Goal: Information Seeking & Learning: Find specific fact

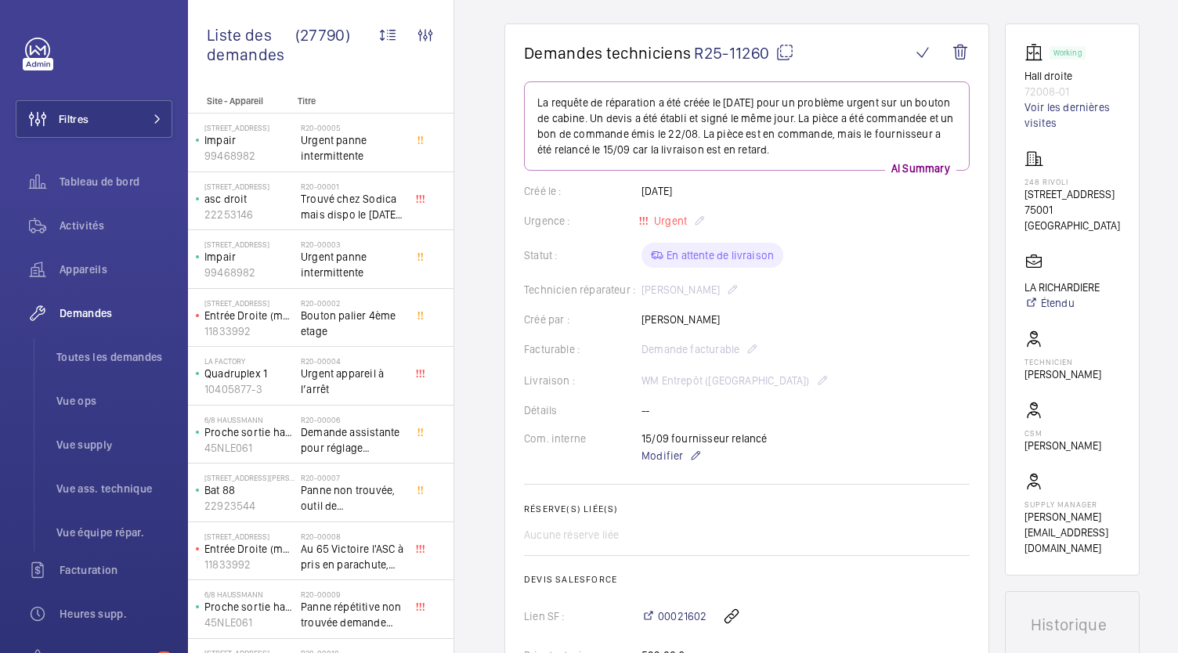
scroll to position [251, 0]
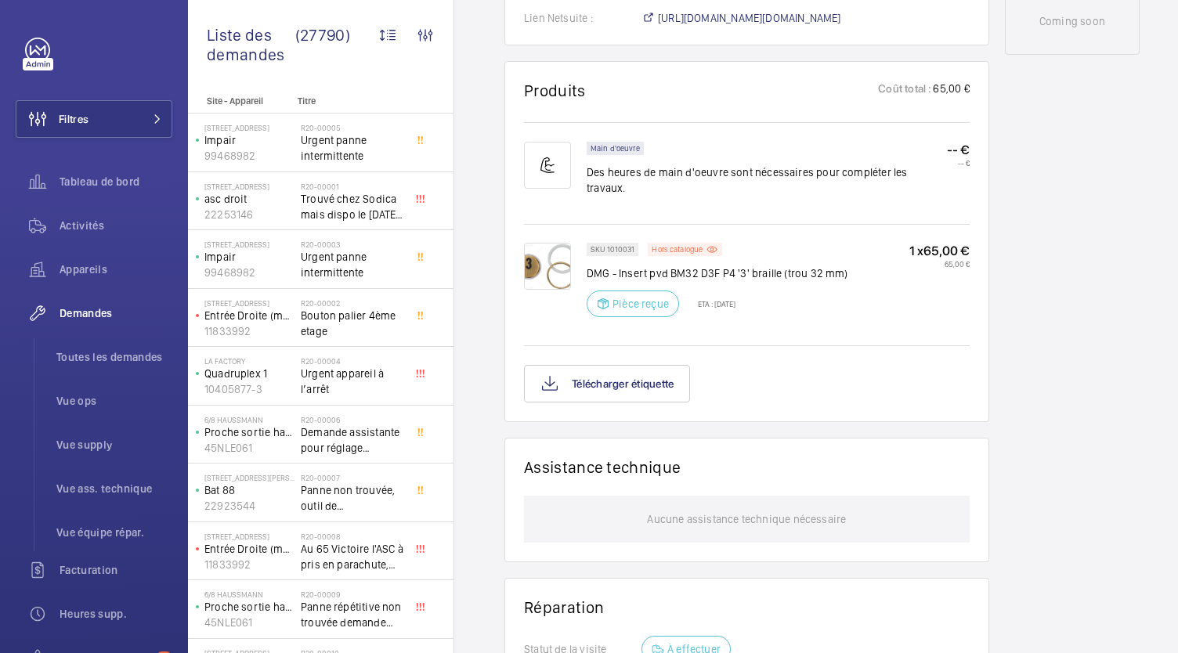
scroll to position [865, 0]
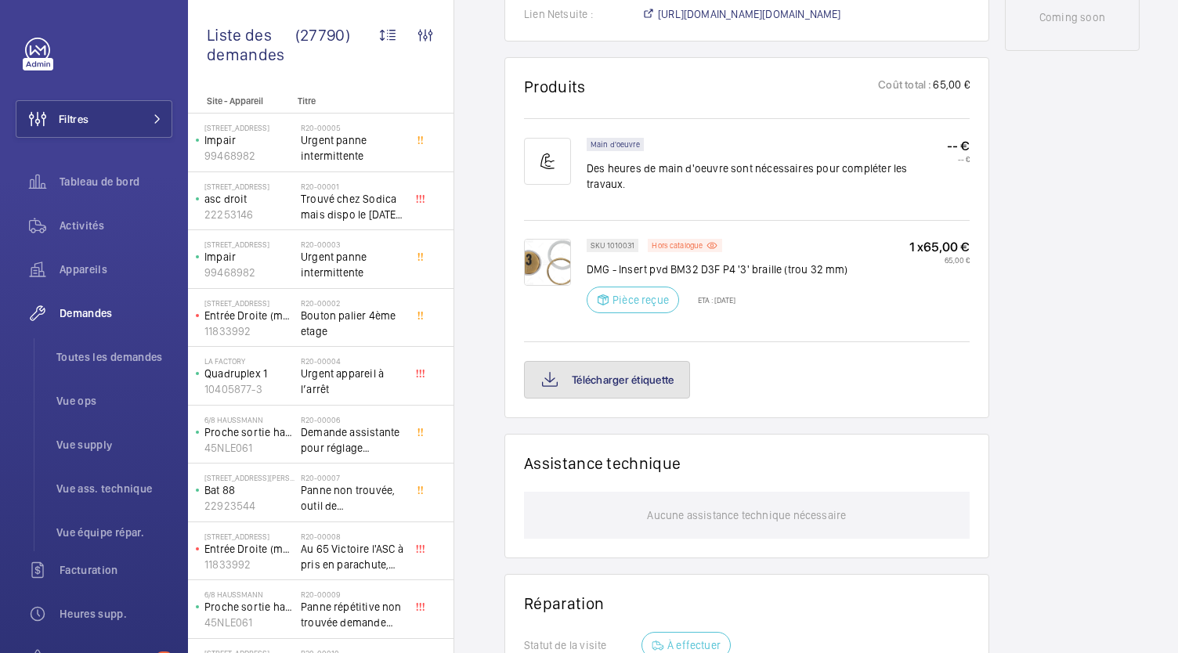
click at [645, 361] on button "Télécharger étiquette" at bounding box center [607, 380] width 166 height 38
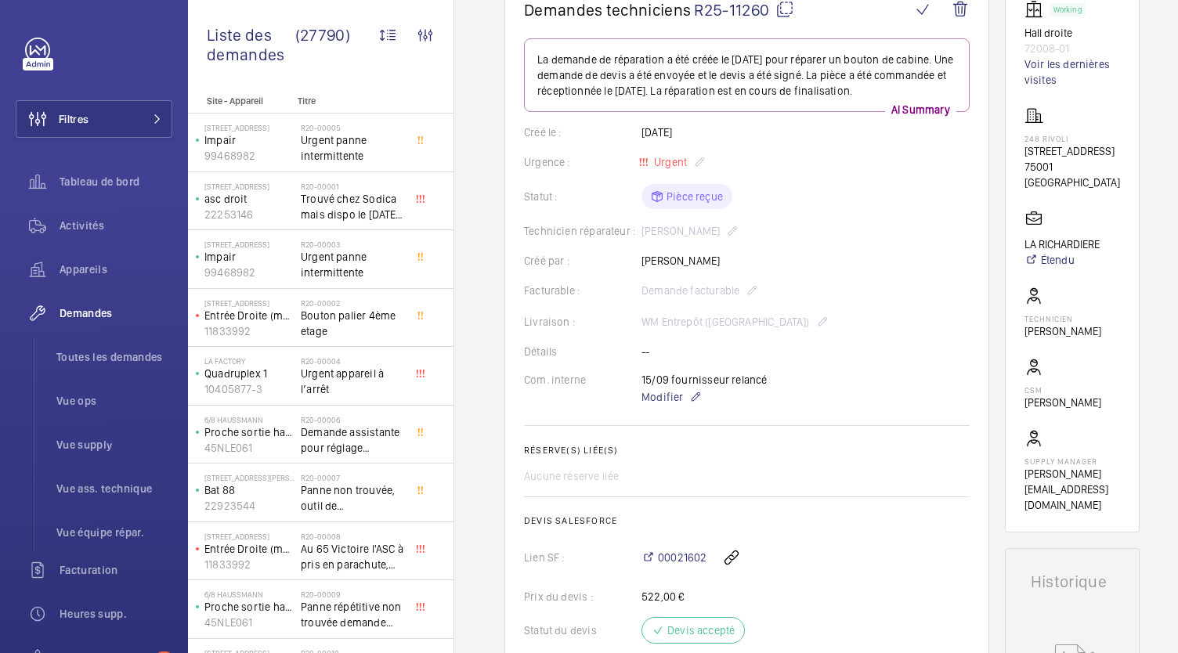
scroll to position [171, 0]
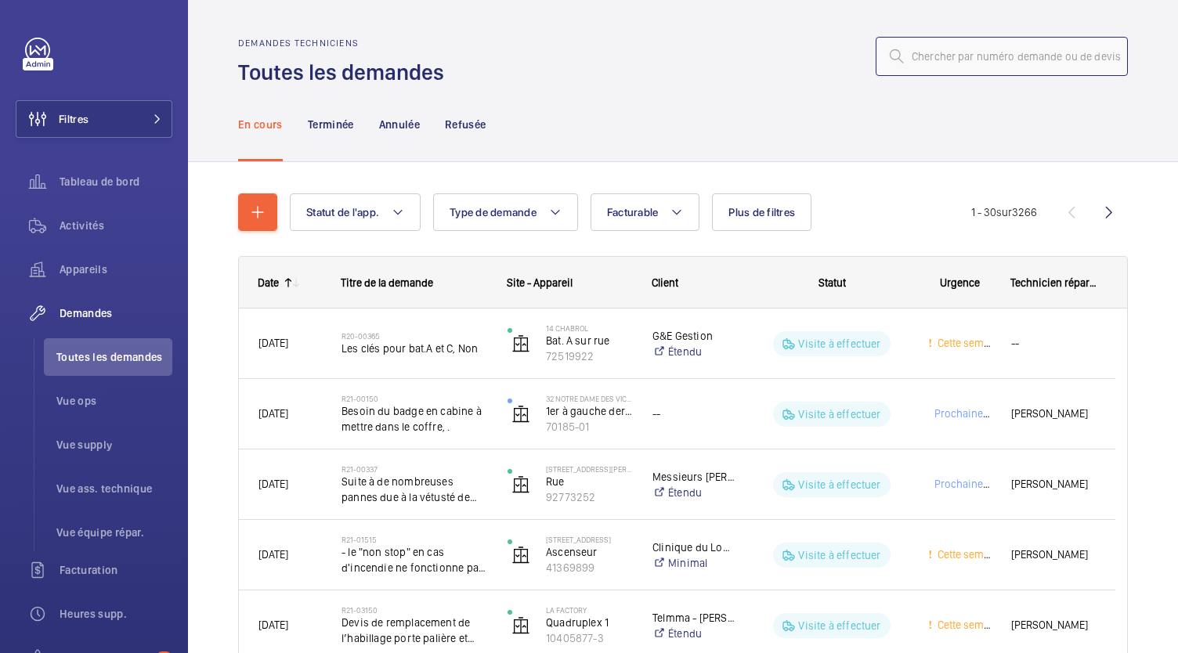
click at [940, 60] on input "text" at bounding box center [1002, 56] width 252 height 39
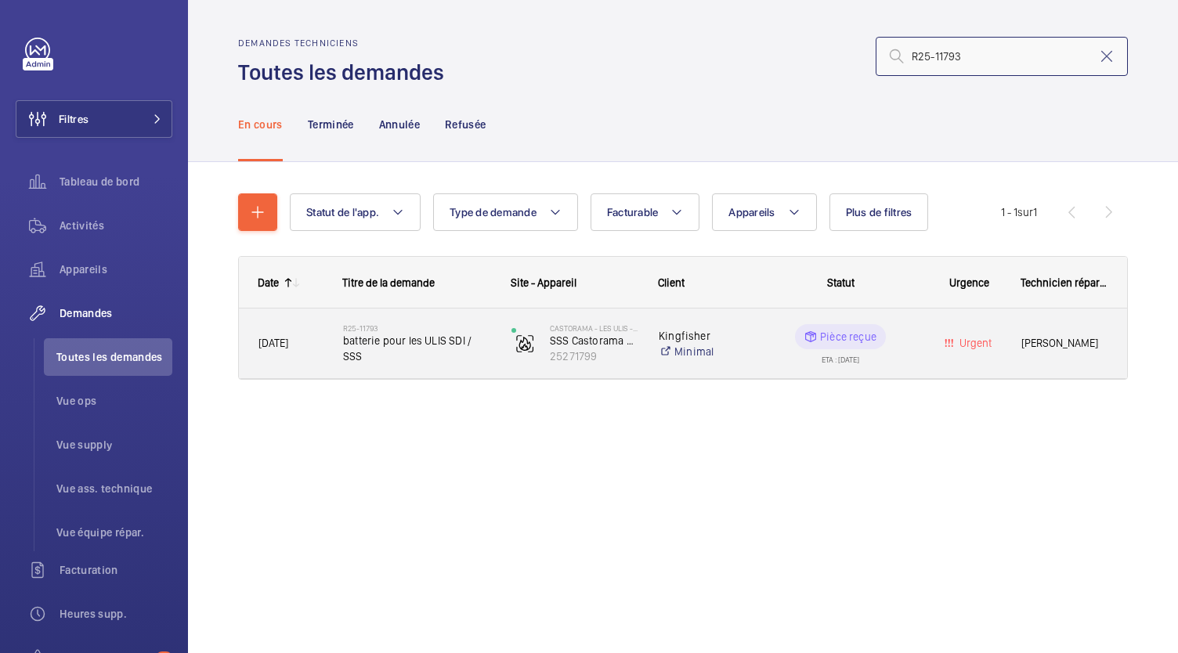
type input "R25-11793"
click at [409, 345] on span "batterie pour les ULIS SDI / SSS" at bounding box center [417, 348] width 148 height 31
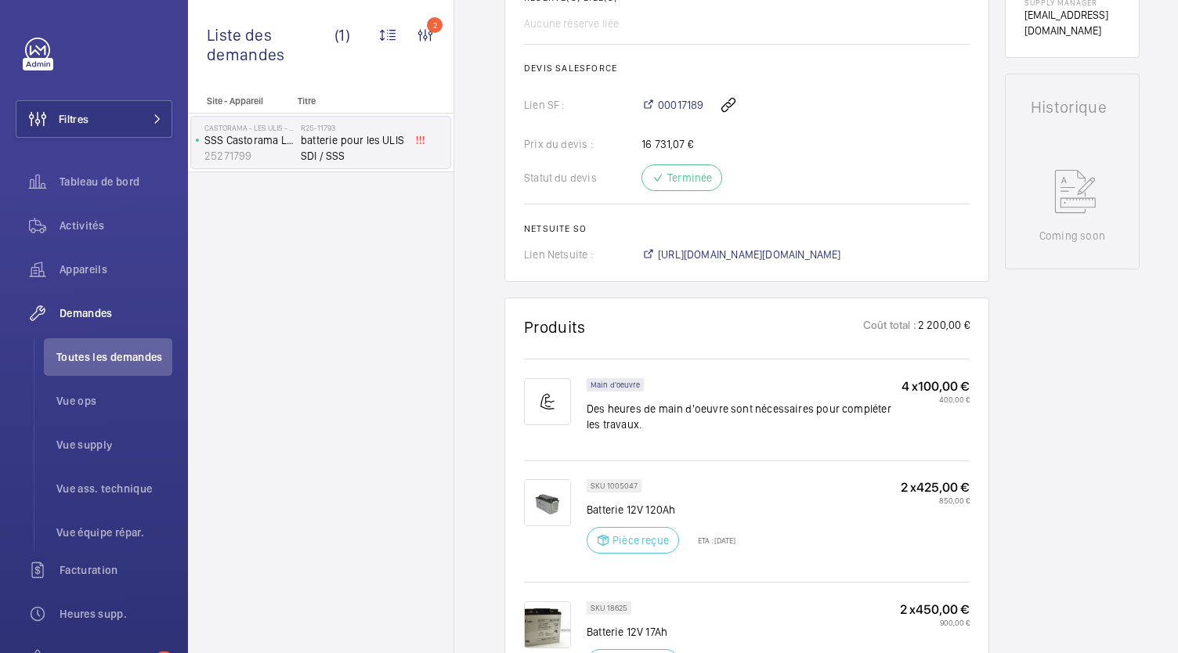
scroll to position [639, 0]
click at [771, 258] on span "https://6461500.app.netsuite.com/app/accounting/transactions/salesord.nl?id=299…" at bounding box center [749, 256] width 183 height 16
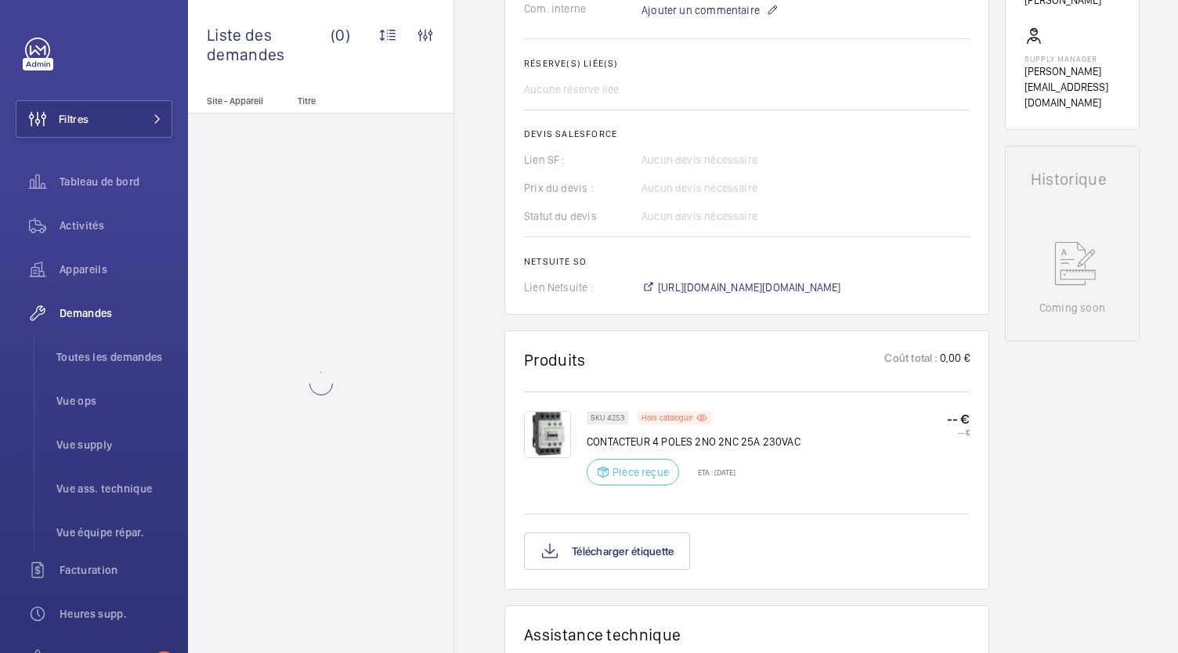
scroll to position [575, 0]
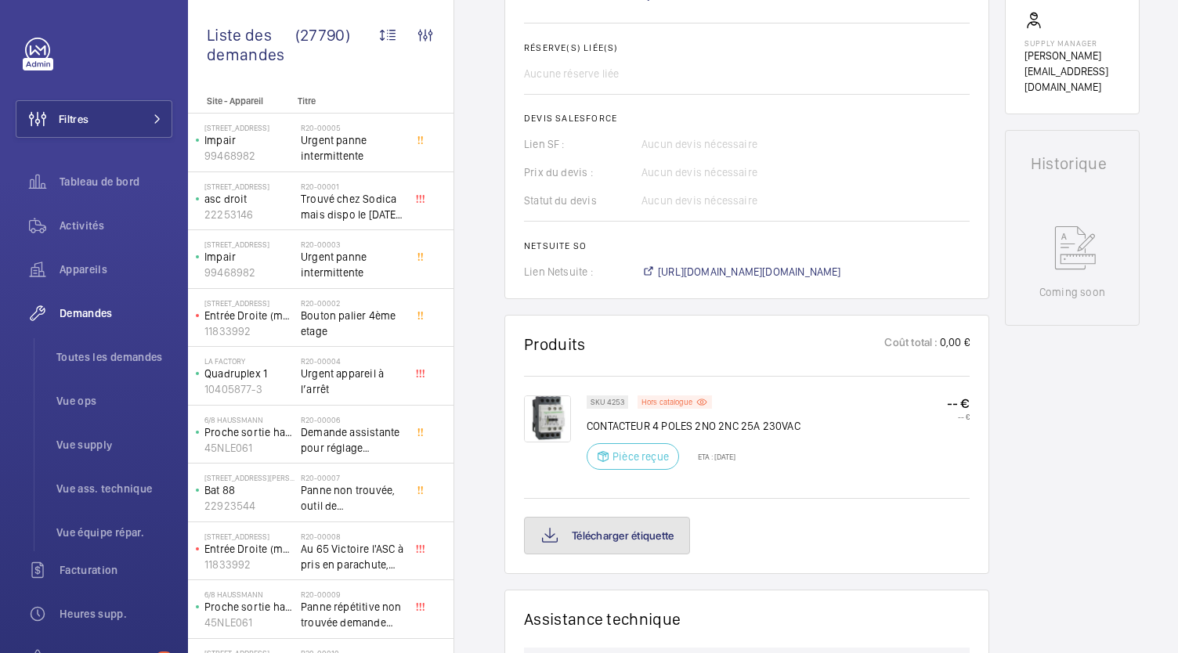
click at [616, 541] on button "Télécharger étiquette" at bounding box center [607, 536] width 166 height 38
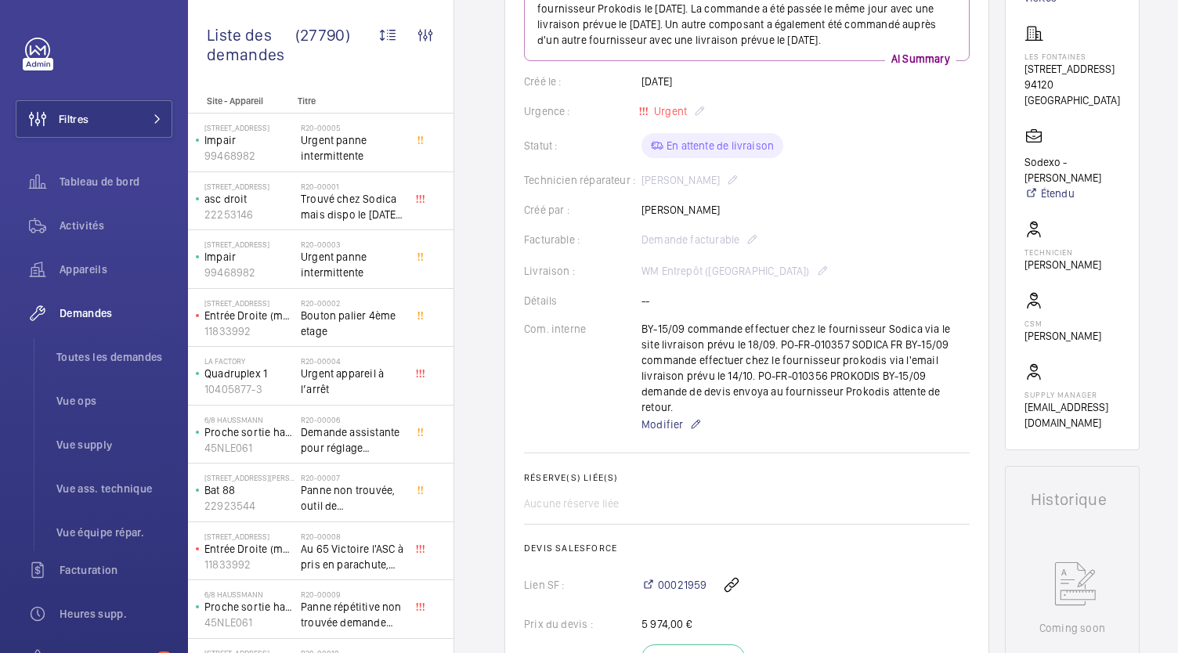
scroll to position [249, 0]
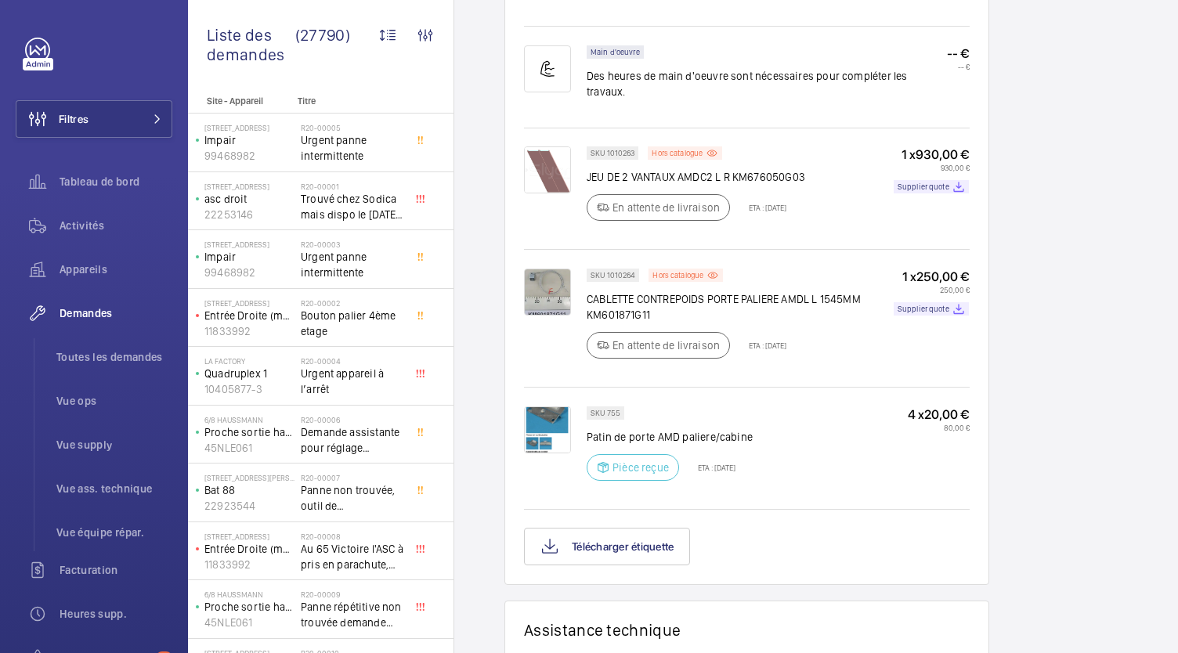
scroll to position [1248, 0]
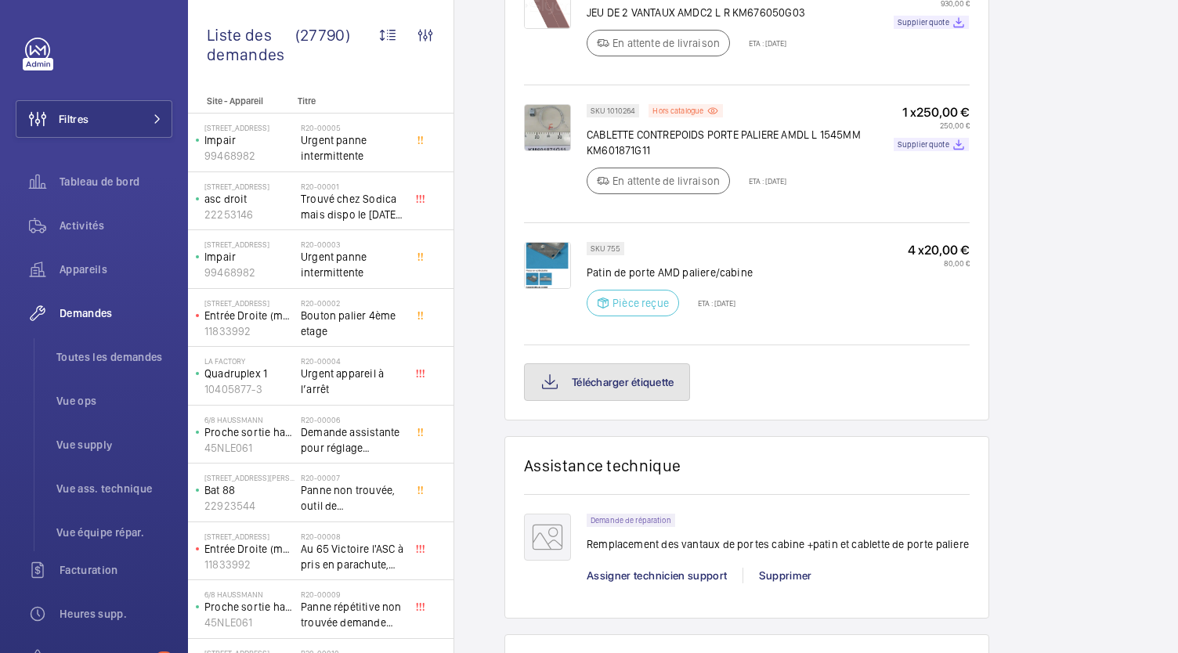
click at [655, 363] on button "Télécharger étiquette" at bounding box center [607, 382] width 166 height 38
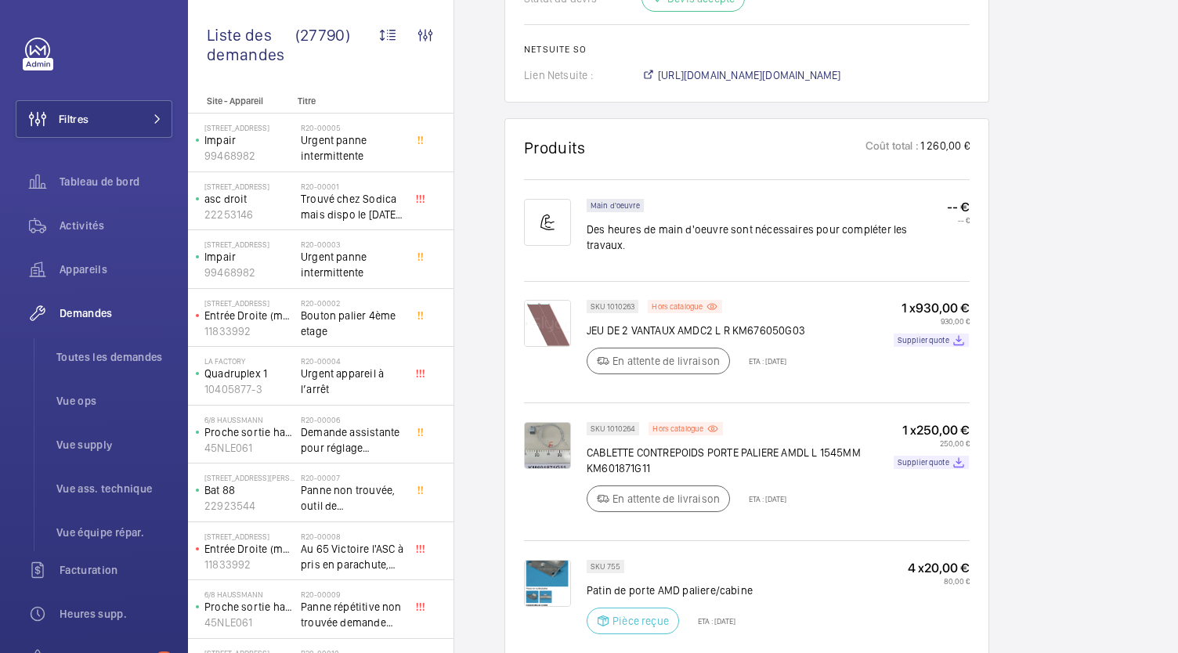
scroll to position [929, 0]
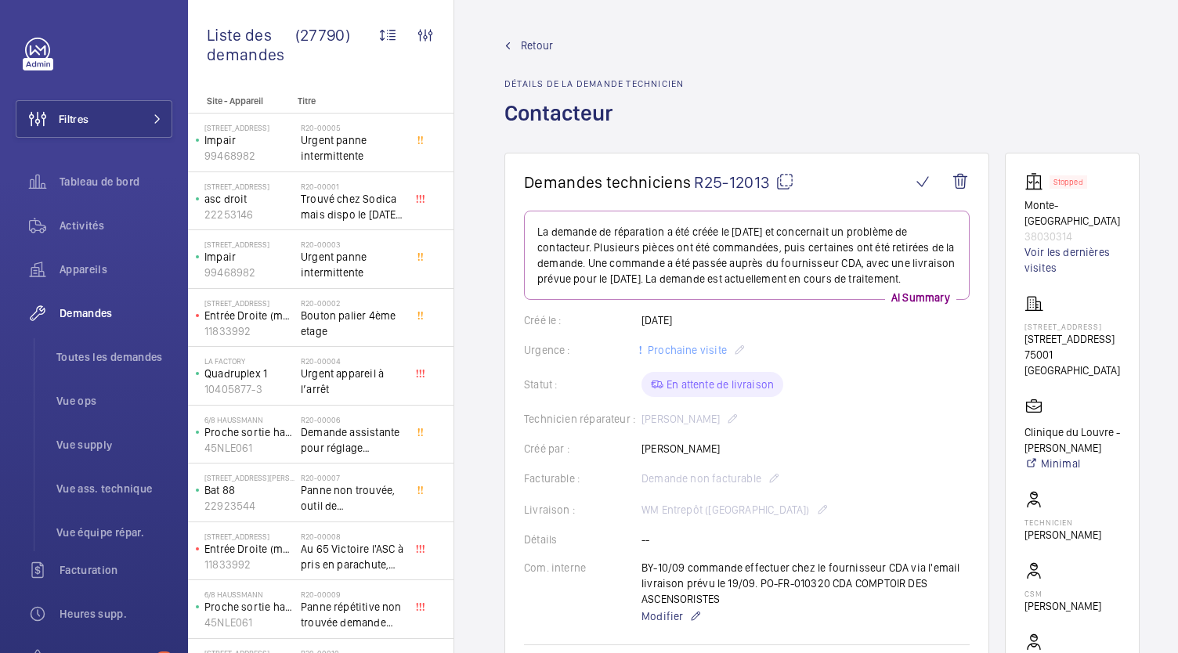
click at [716, 156] on wm-front-card "Demandes techniciens R25-12013 La demande de réparation a été créée le 10/09/20…" at bounding box center [746, 537] width 485 height 768
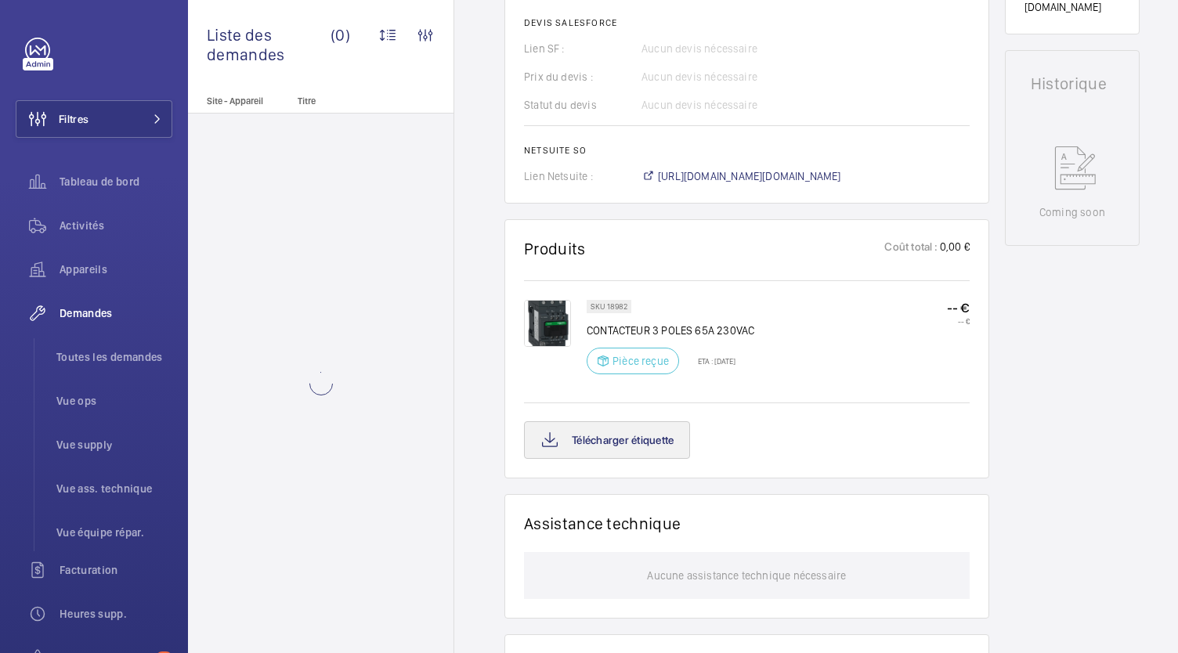
scroll to position [733, 0]
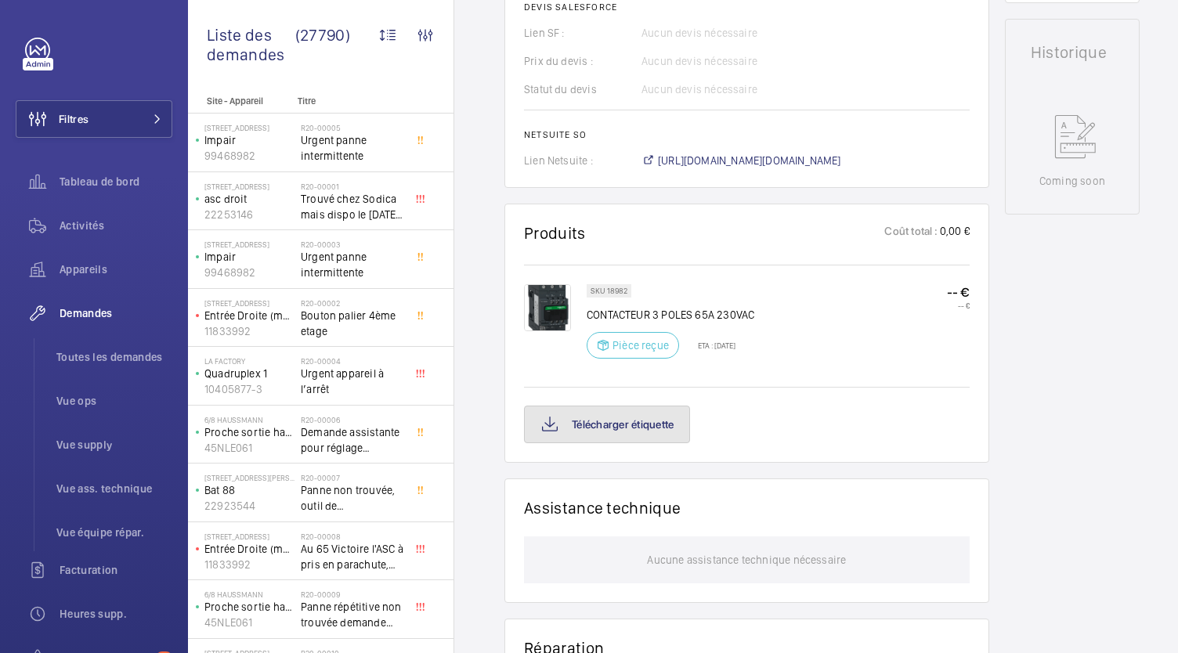
click at [639, 426] on button "Télécharger étiquette" at bounding box center [607, 425] width 166 height 38
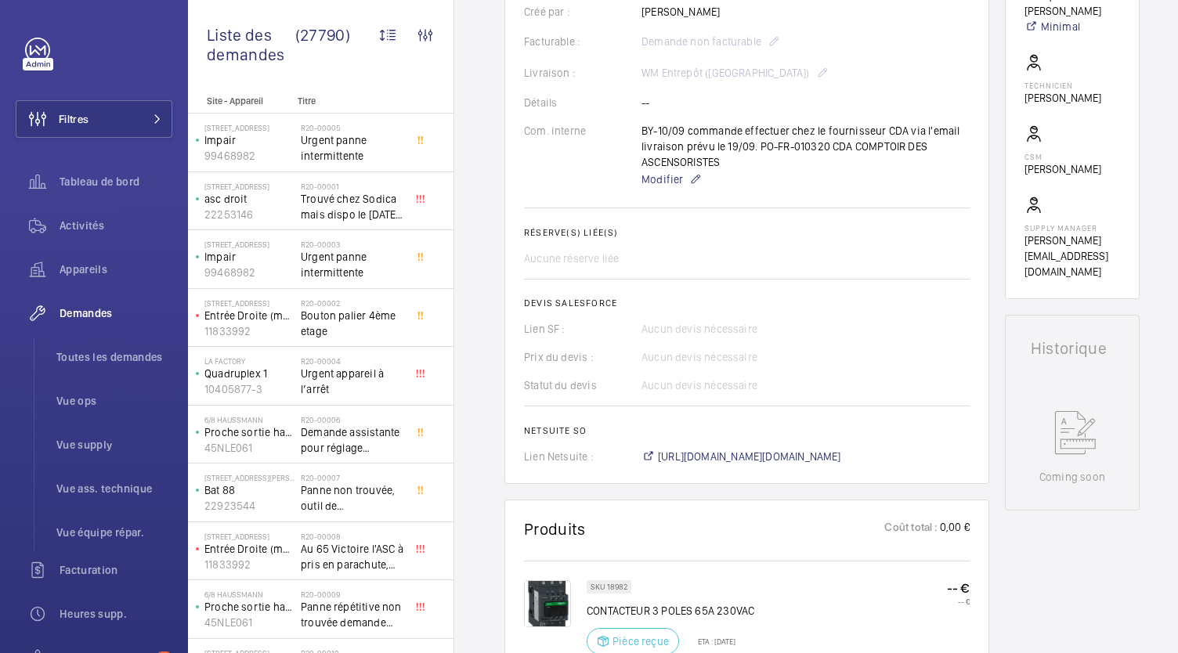
scroll to position [446, 0]
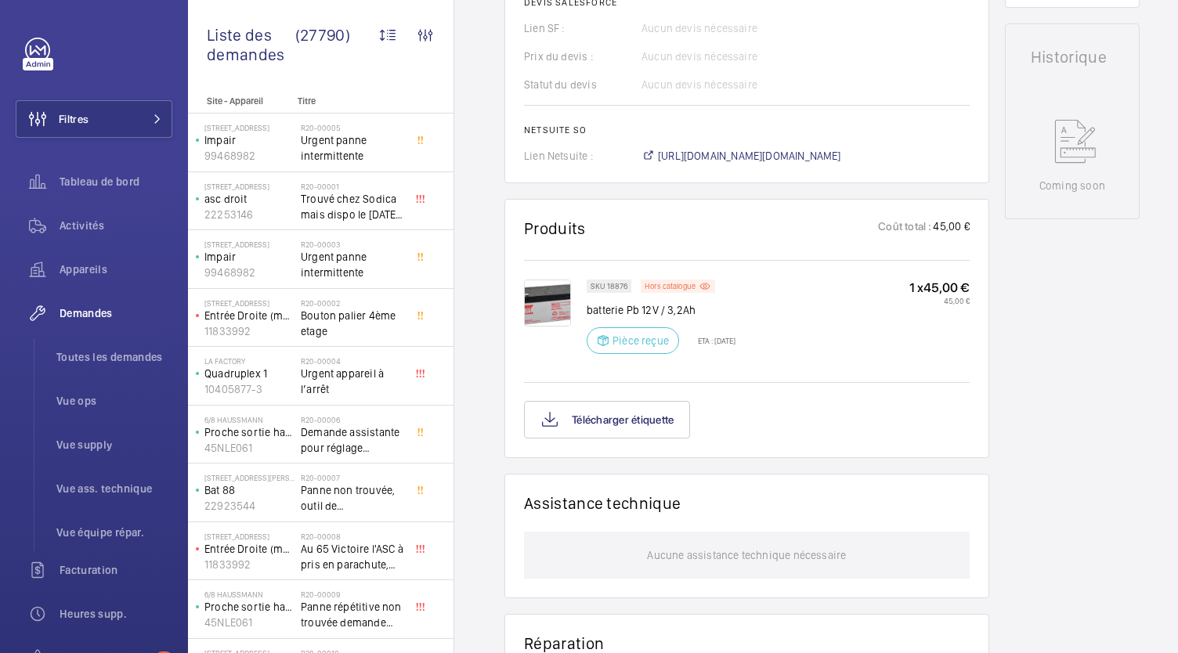
scroll to position [782, 0]
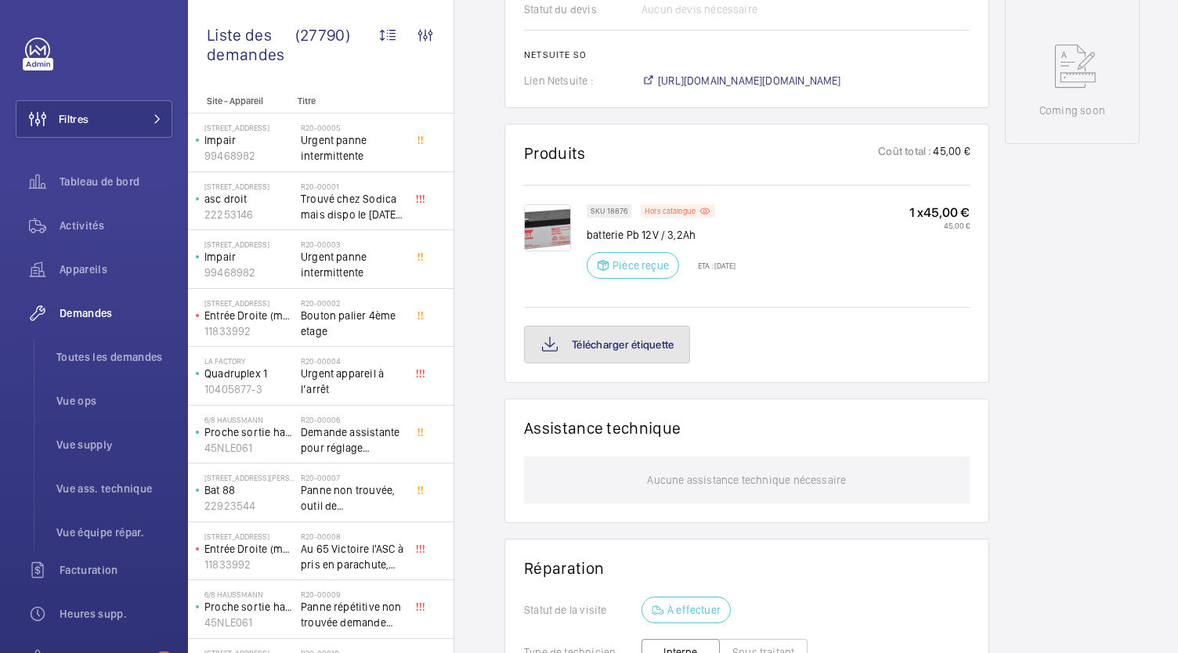
click at [661, 342] on button "Télécharger étiquette" at bounding box center [607, 345] width 166 height 38
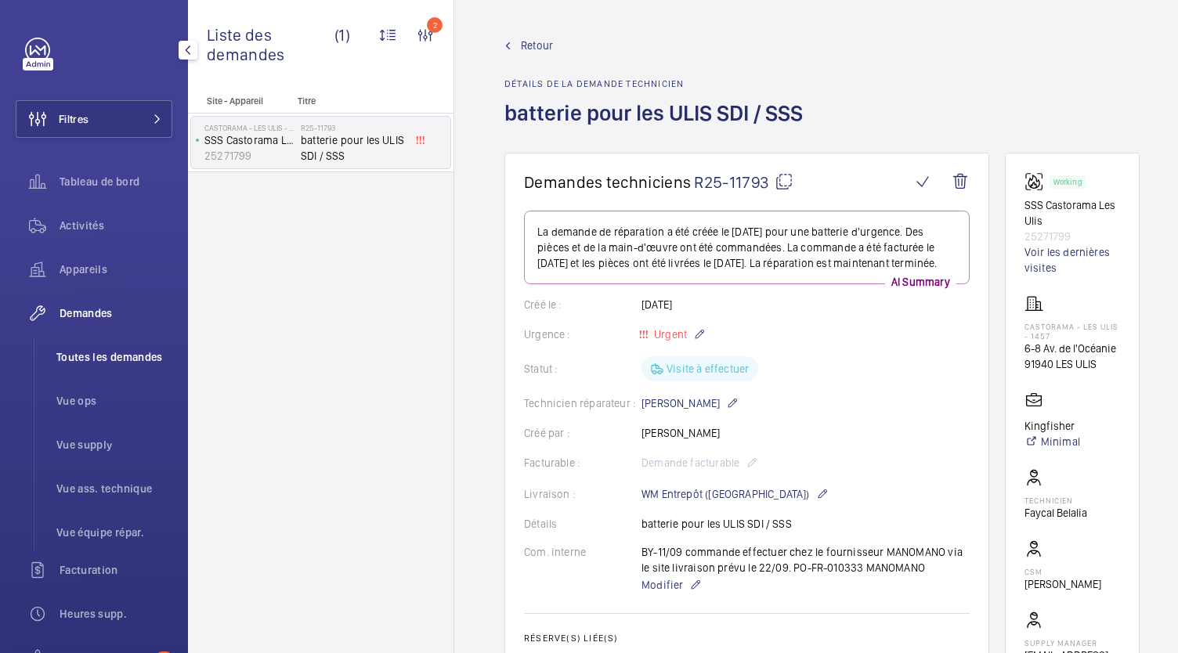
click at [154, 358] on span "Toutes les demandes" at bounding box center [114, 357] width 116 height 16
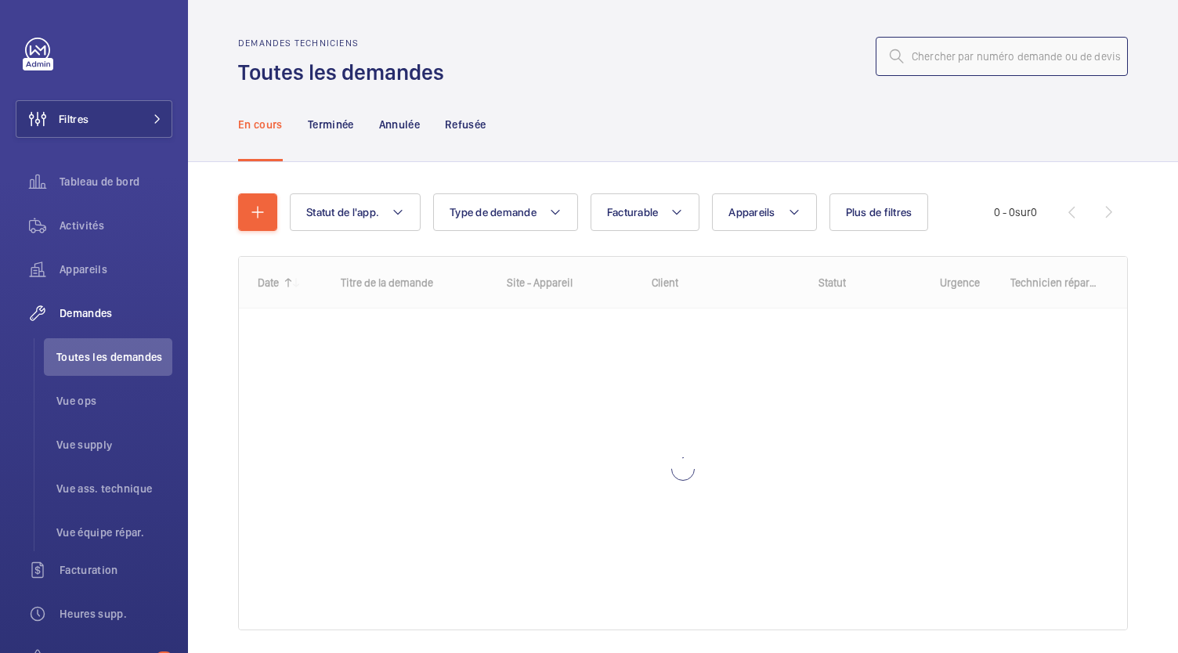
click at [927, 67] on input "text" at bounding box center [1002, 56] width 252 height 39
type input "r"
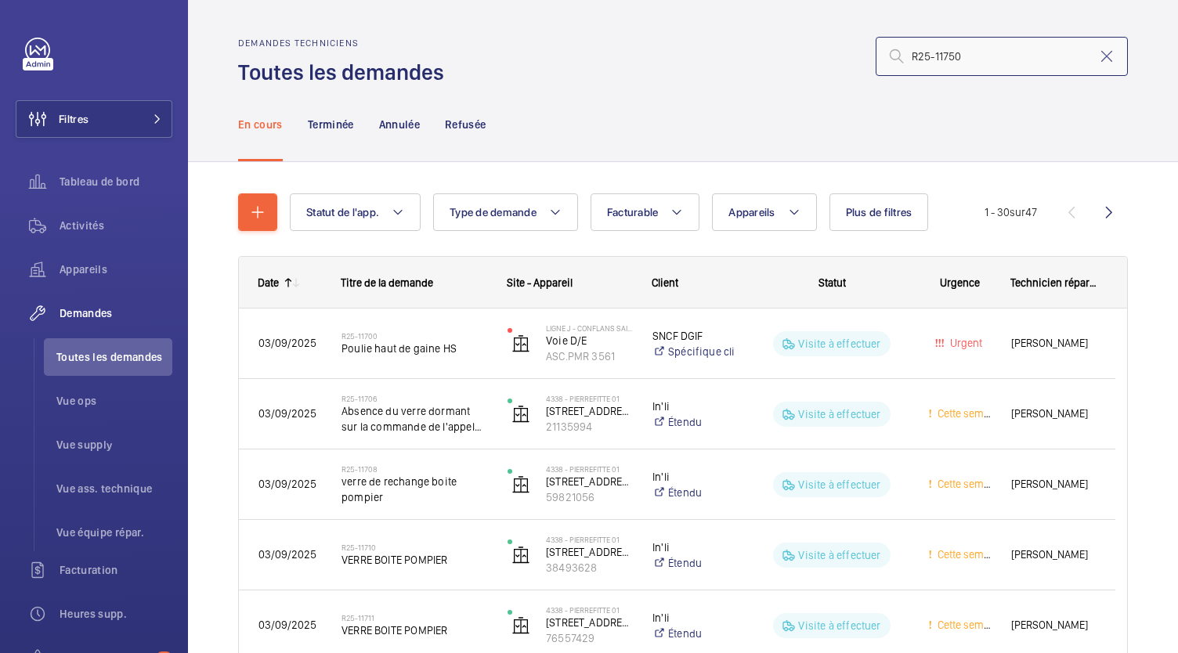
type input "R25-11750"
drag, startPoint x: 959, startPoint y: 63, endPoint x: 885, endPoint y: 60, distance: 73.7
click at [885, 60] on div "R25-11750" at bounding box center [1002, 56] width 252 height 39
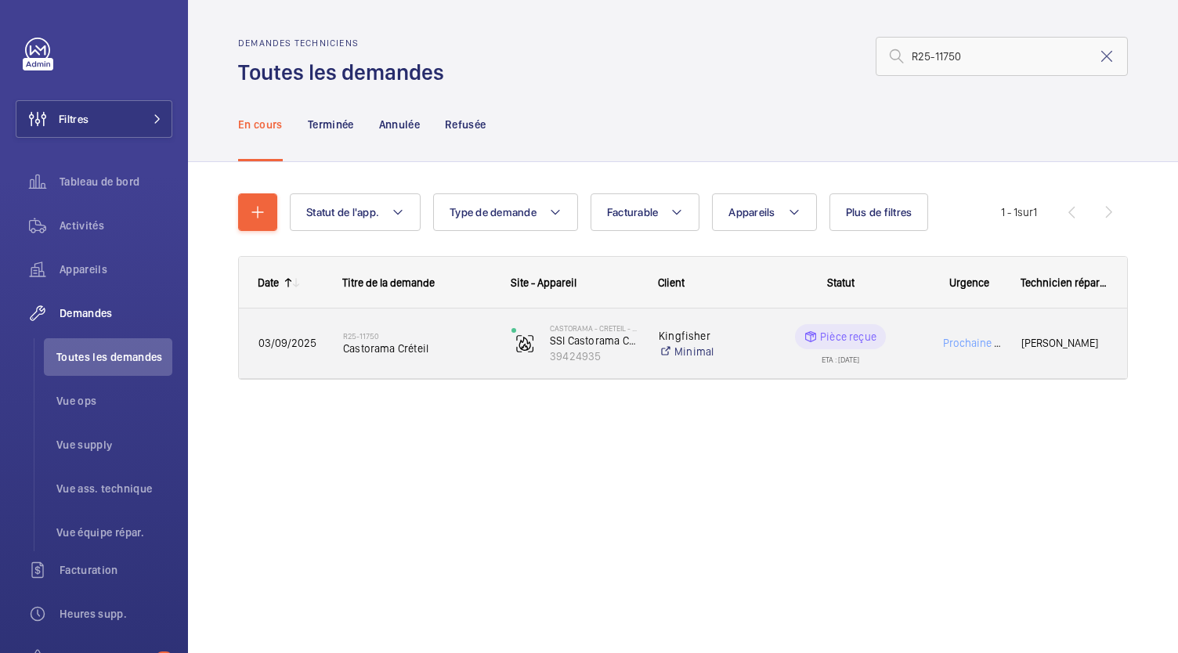
click at [375, 355] on span "Castorama Créteil" at bounding box center [417, 349] width 148 height 16
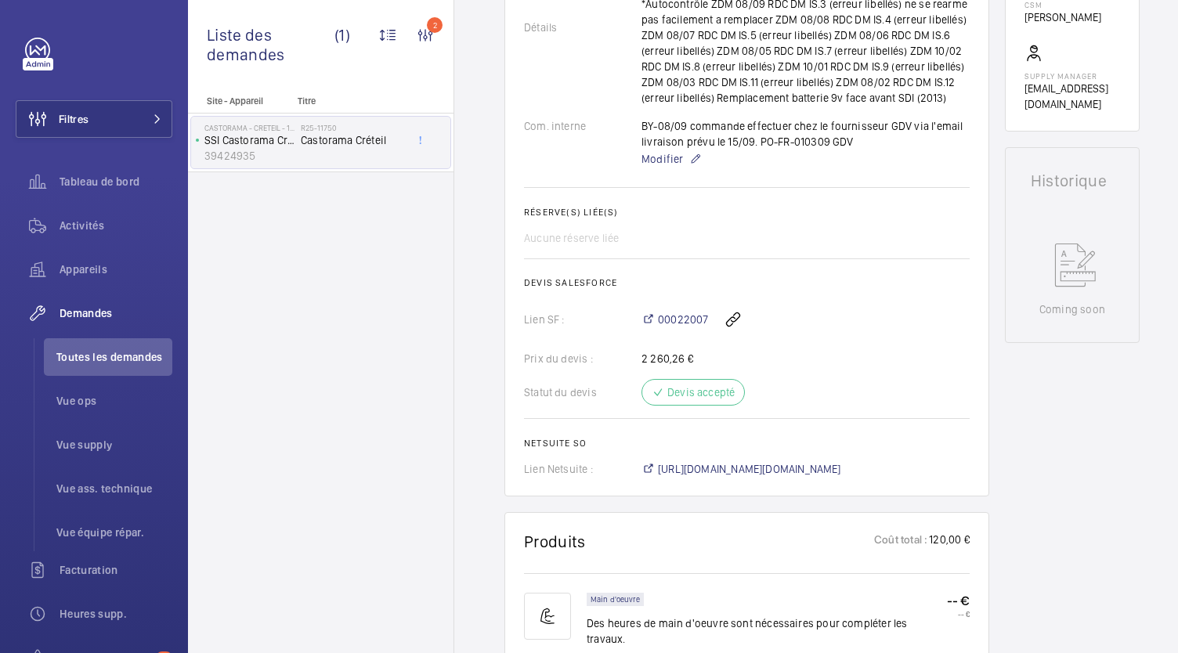
scroll to position [596, 0]
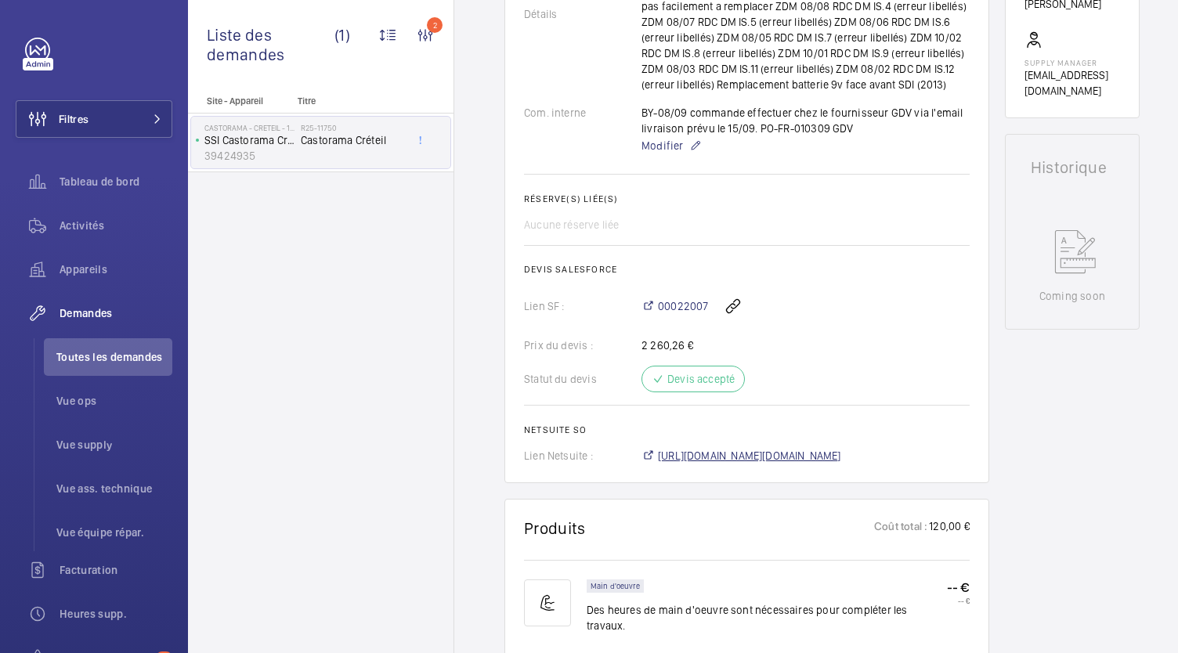
click at [697, 450] on span "[URL][DOMAIN_NAME][DOMAIN_NAME]" at bounding box center [749, 456] width 183 height 16
click at [713, 449] on span "https://6461500.app.netsuite.com/app/accounting/transactions/salesord.nl?id=298…" at bounding box center [749, 456] width 183 height 16
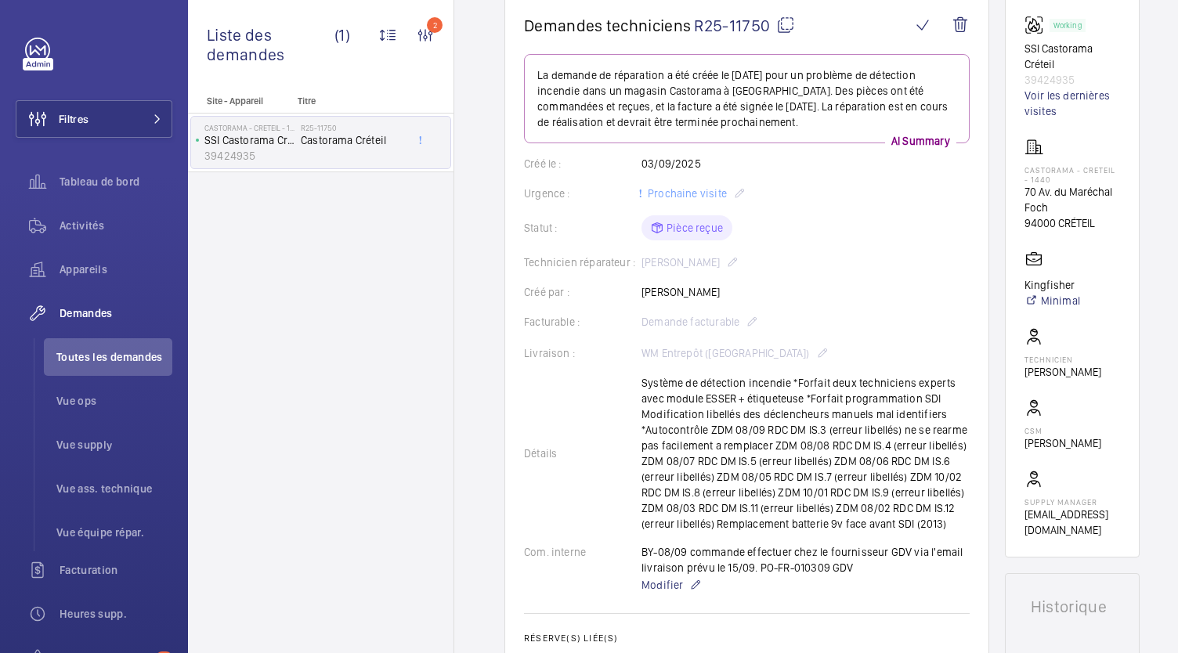
scroll to position [0, 0]
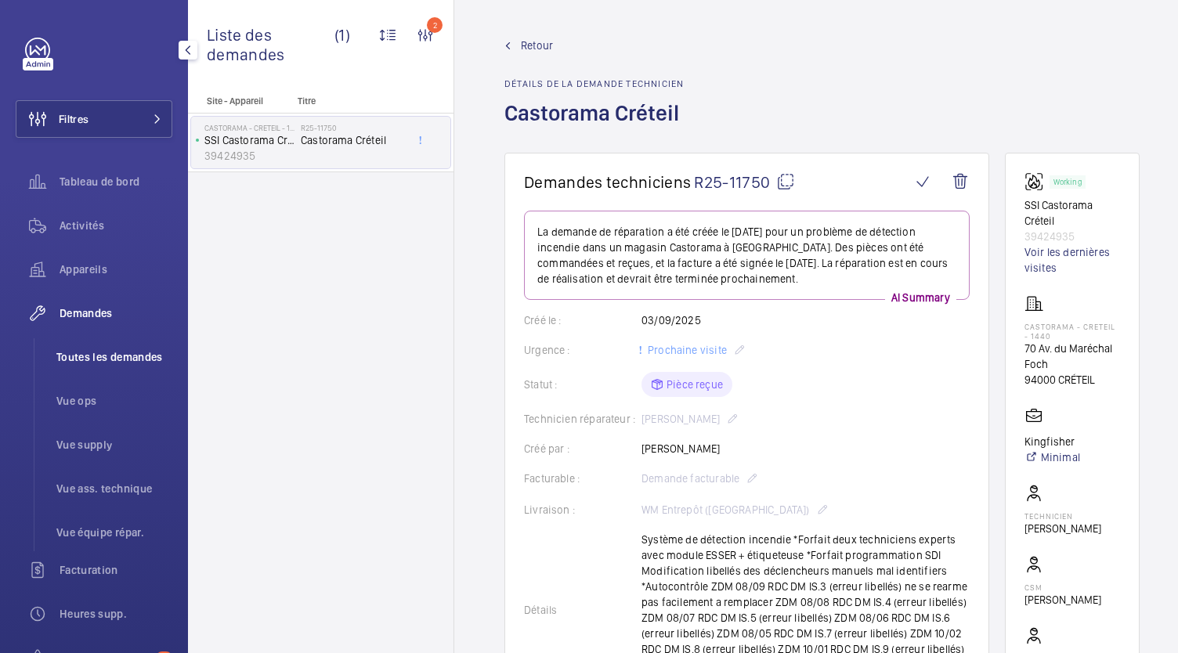
click at [125, 343] on li "Toutes les demandes" at bounding box center [108, 357] width 128 height 38
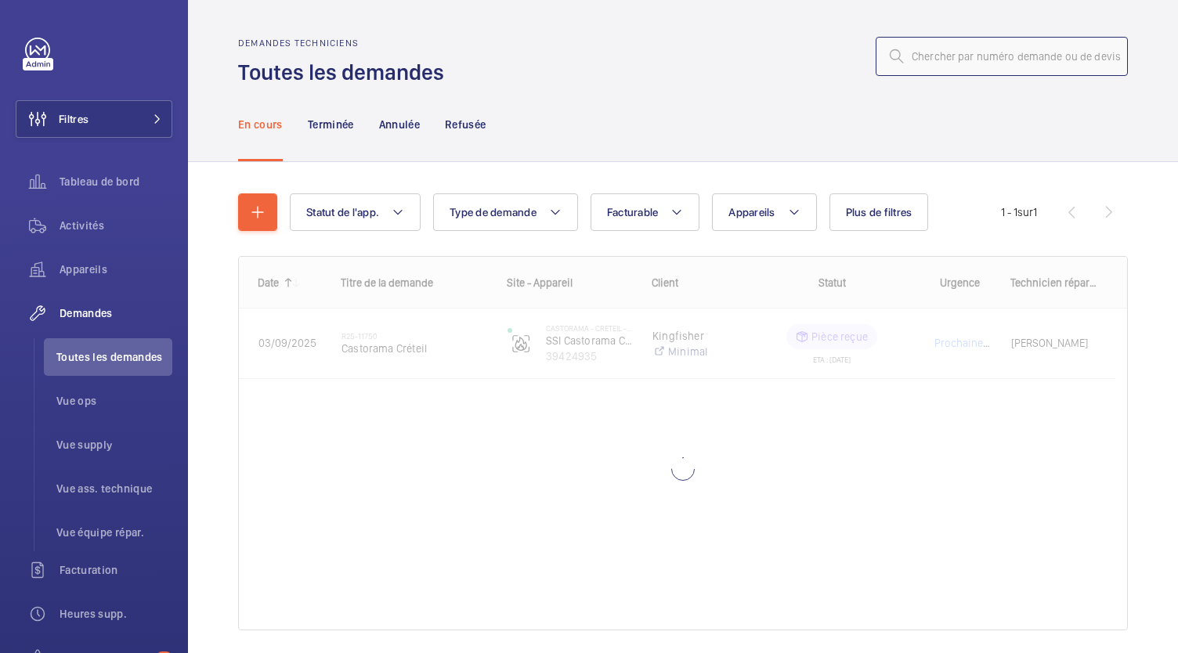
click at [966, 49] on input "text" at bounding box center [1002, 56] width 252 height 39
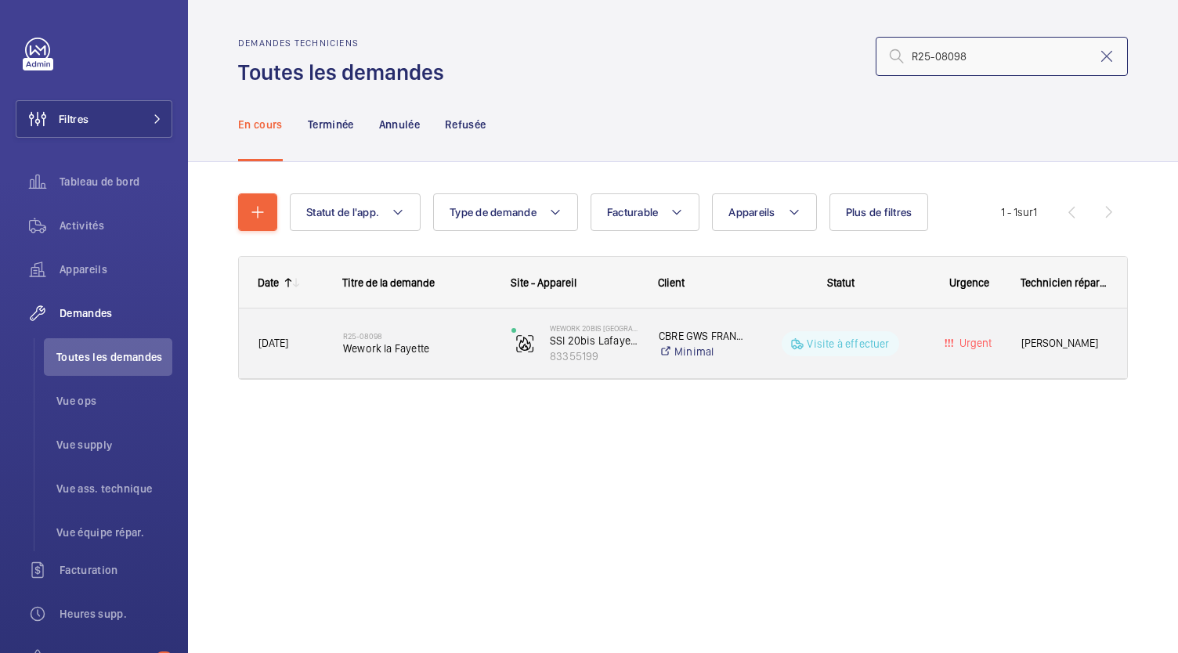
type input "R25-08098"
click at [414, 338] on h2 "R25-08098" at bounding box center [417, 335] width 148 height 9
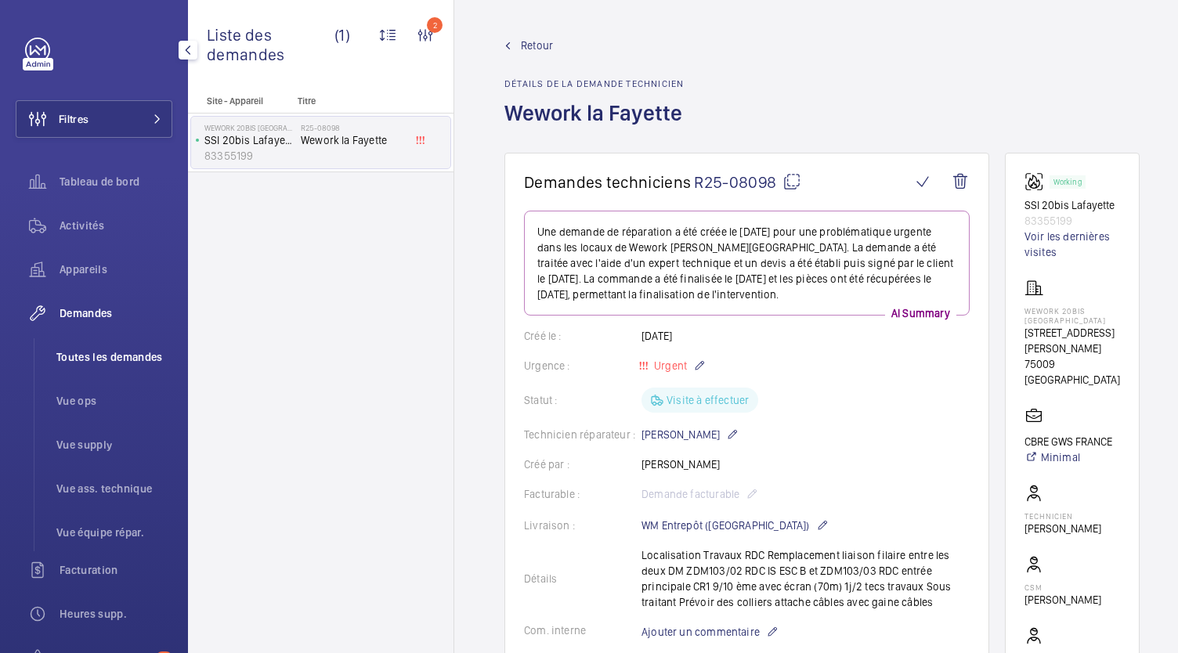
click at [98, 352] on span "Toutes les demandes" at bounding box center [114, 357] width 116 height 16
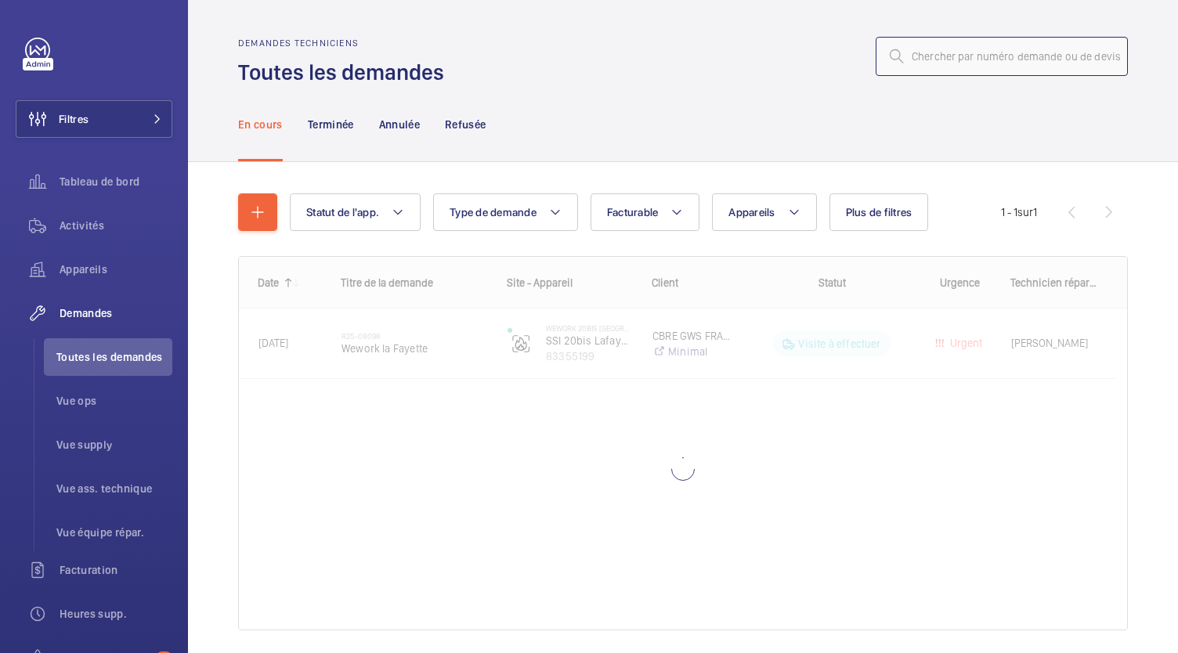
click at [921, 52] on input "text" at bounding box center [1002, 56] width 252 height 39
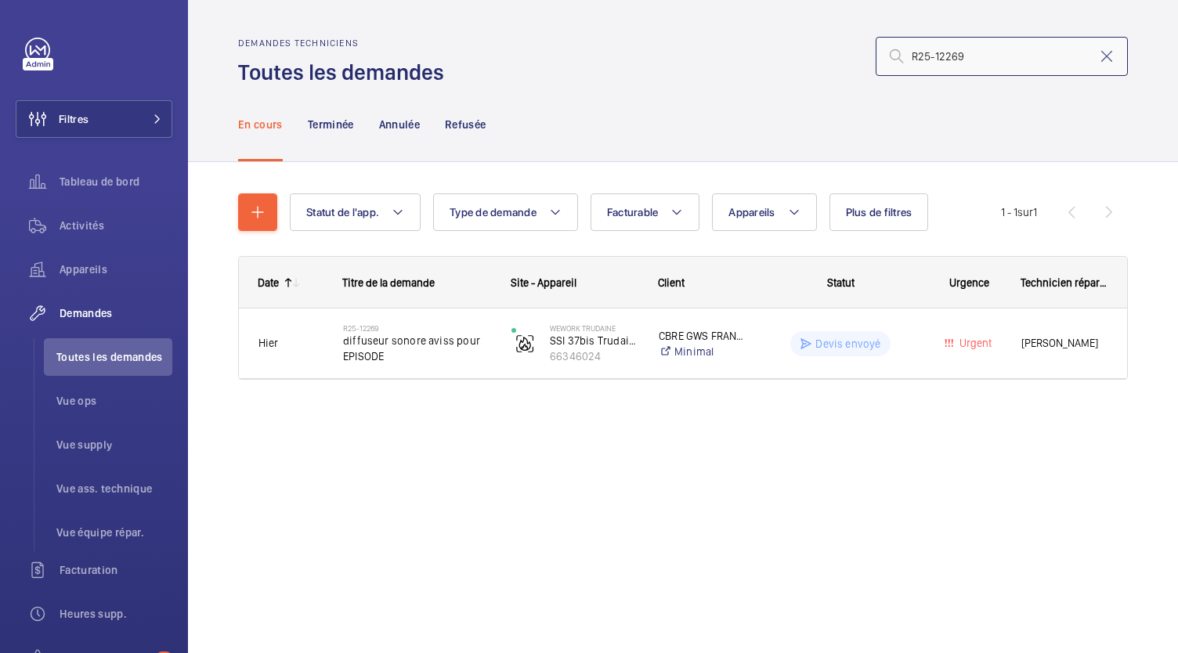
drag, startPoint x: 977, startPoint y: 63, endPoint x: 910, endPoint y: 67, distance: 66.7
click at [910, 67] on input "R25-12269" at bounding box center [1002, 56] width 252 height 39
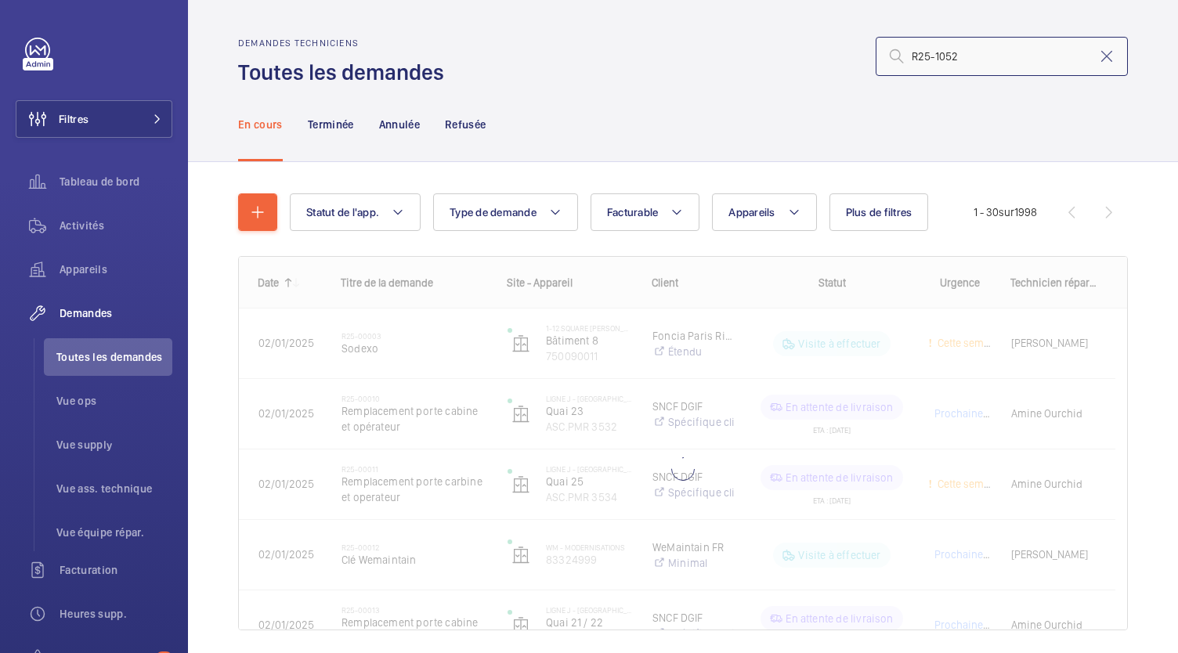
type input "R25-10524"
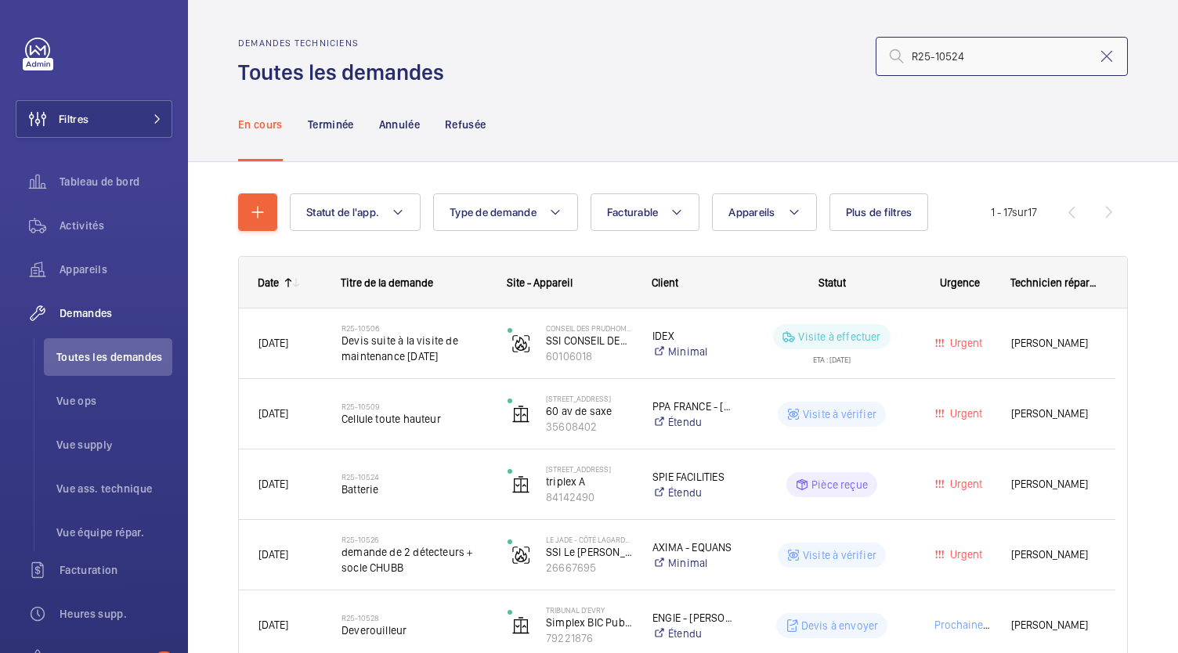
drag, startPoint x: 965, startPoint y: 49, endPoint x: 896, endPoint y: 48, distance: 68.9
click at [896, 48] on input "R25-10524" at bounding box center [1002, 56] width 252 height 39
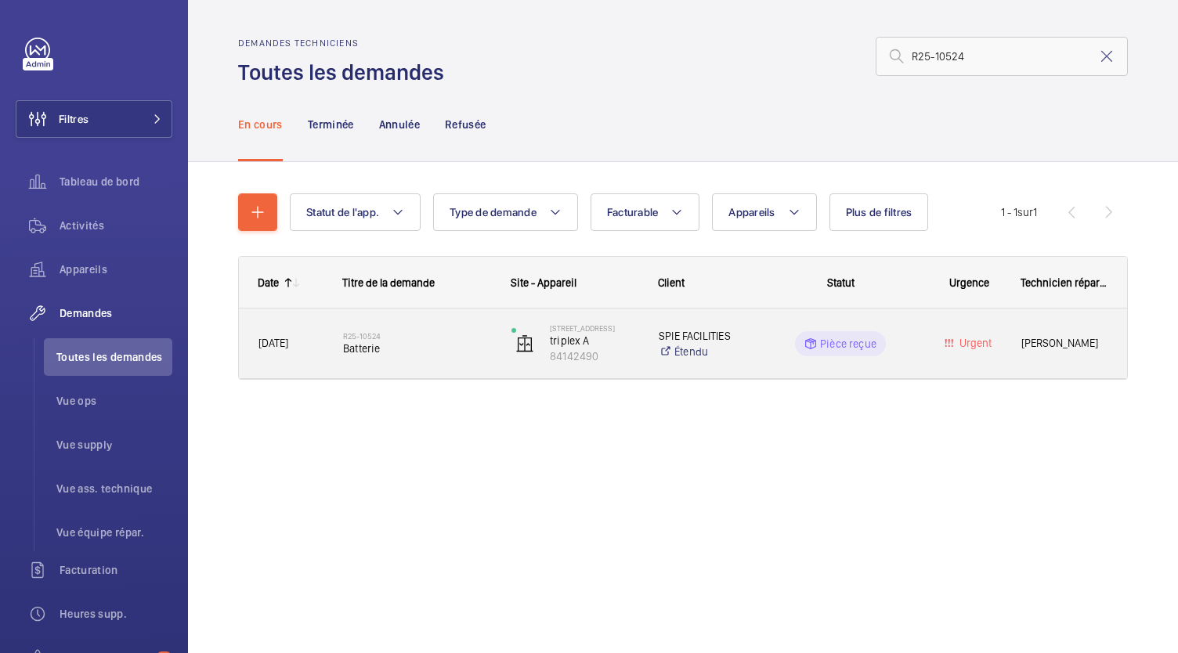
click at [363, 351] on span "Batterie" at bounding box center [417, 349] width 148 height 16
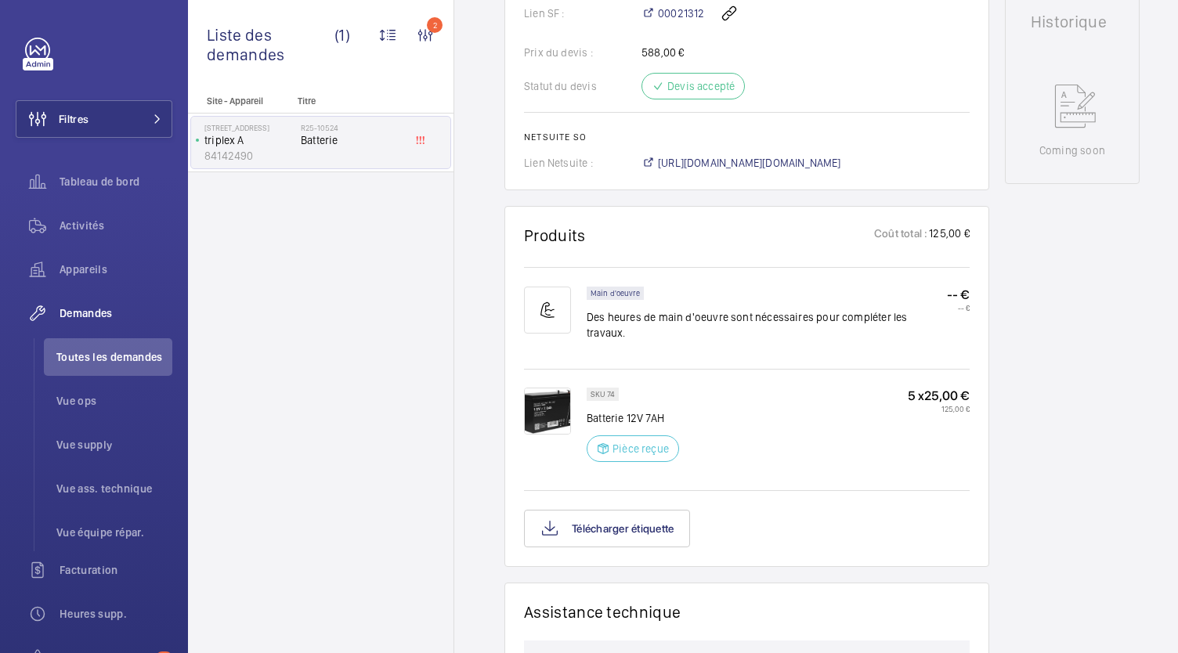
scroll to position [717, 0]
click at [757, 163] on span "[URL][DOMAIN_NAME][DOMAIN_NAME]" at bounding box center [749, 162] width 183 height 16
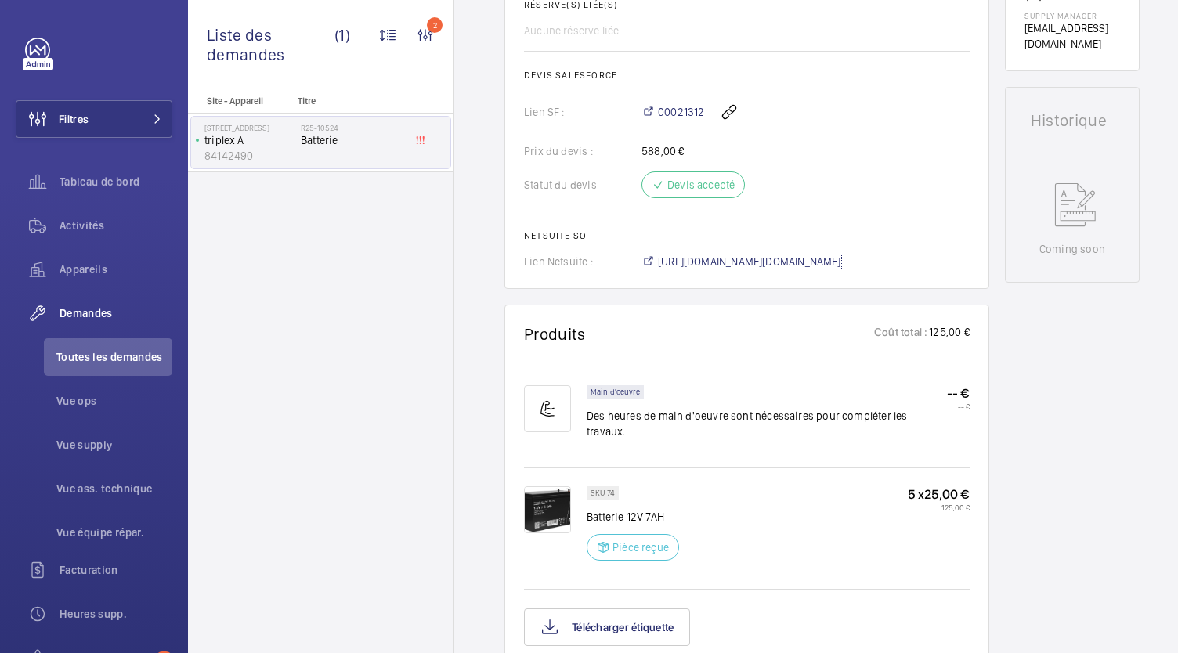
scroll to position [617, 0]
click at [155, 358] on span "Toutes les demandes" at bounding box center [114, 357] width 116 height 16
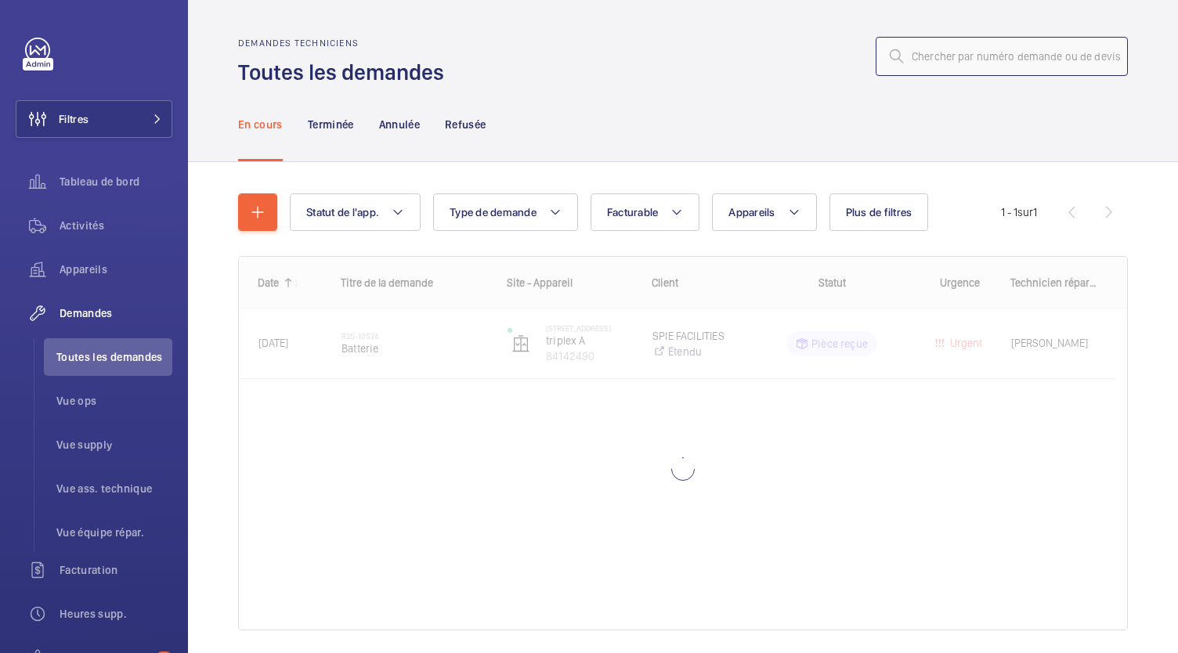
click at [932, 63] on input "text" at bounding box center [1002, 56] width 252 height 39
type input "r"
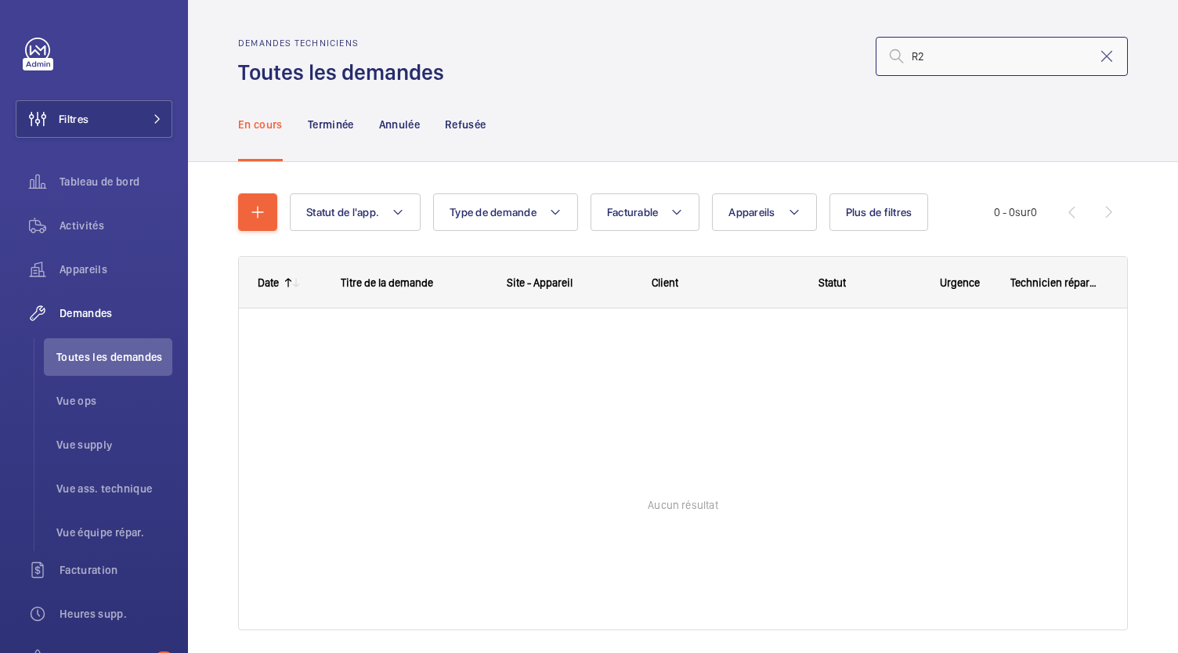
type input "R"
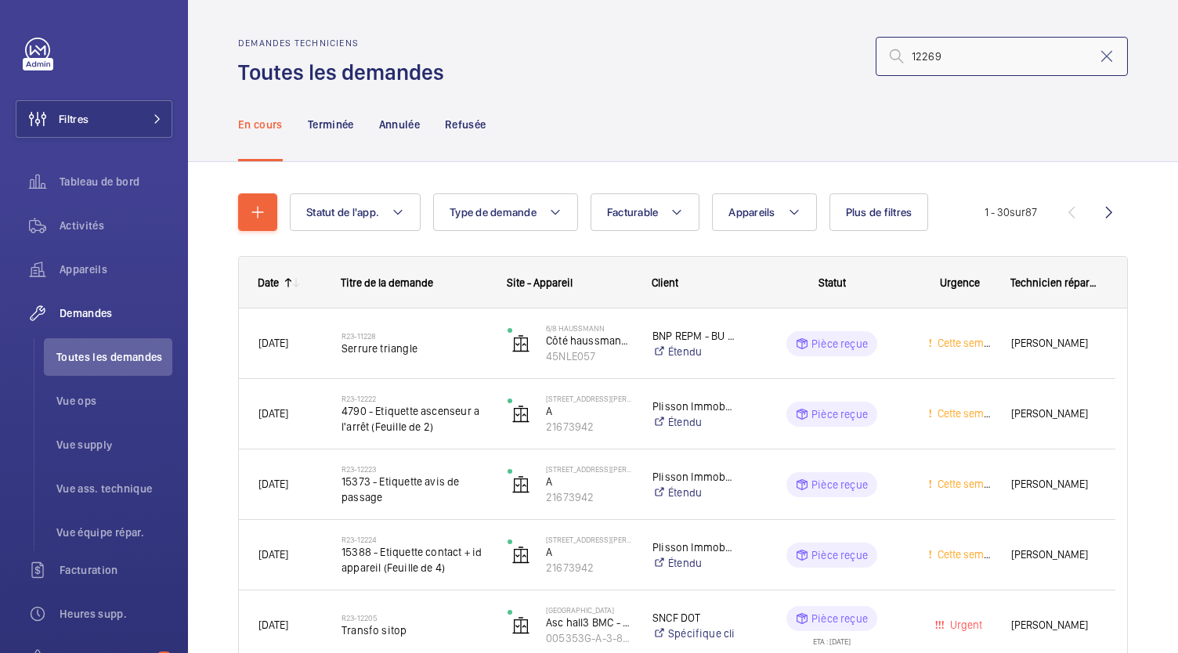
type input "12269"
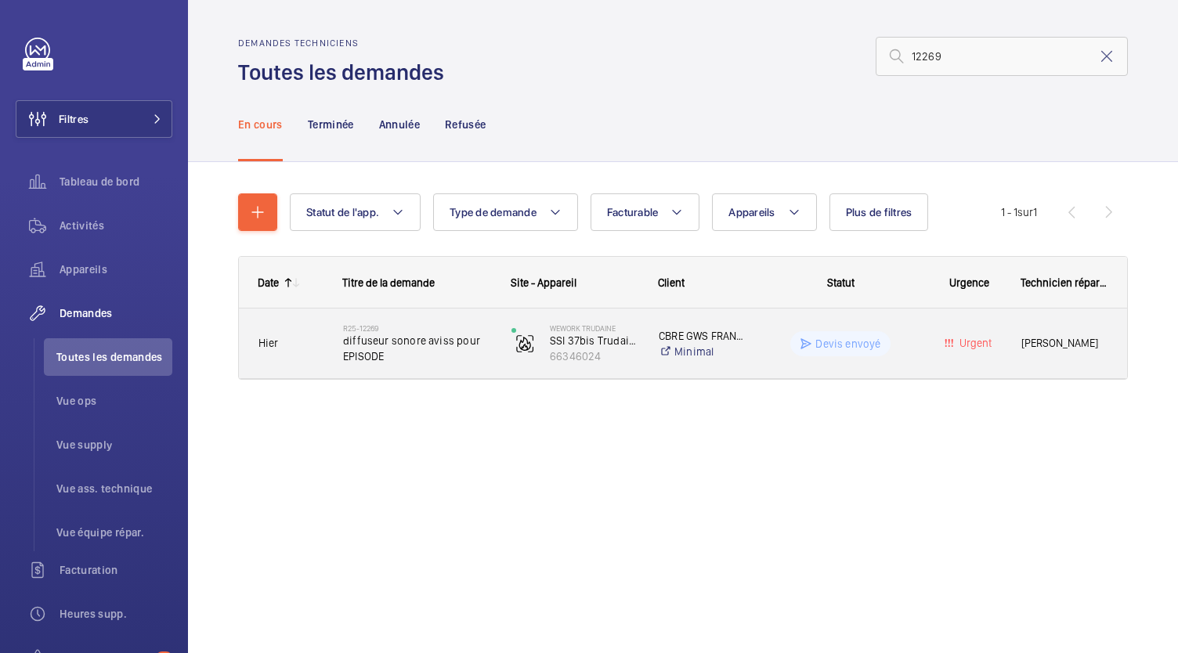
click at [391, 349] on span "diffuseur sonore aviss pour EPISODE" at bounding box center [417, 348] width 148 height 31
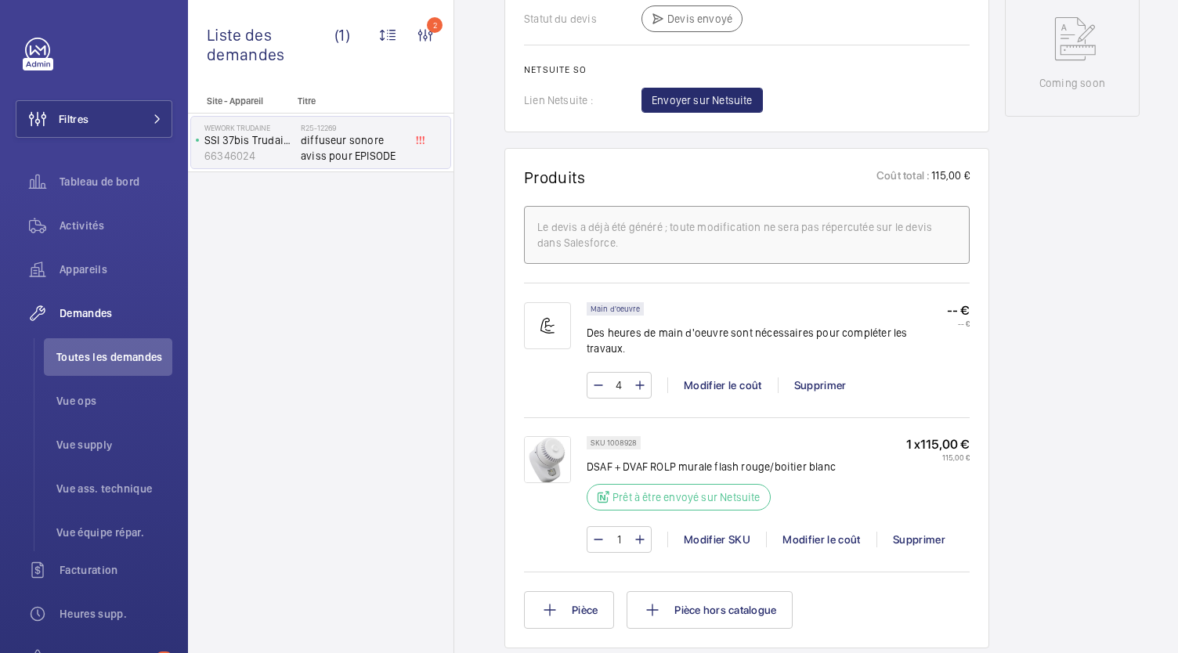
scroll to position [782, 0]
drag, startPoint x: 633, startPoint y: 426, endPoint x: 600, endPoint y: 425, distance: 32.9
click at [600, 442] on p "SKU 1008928" at bounding box center [614, 444] width 46 height 5
click at [638, 438] on div "SKU 1008928" at bounding box center [614, 444] width 54 height 13
drag, startPoint x: 634, startPoint y: 427, endPoint x: 592, endPoint y: 427, distance: 42.3
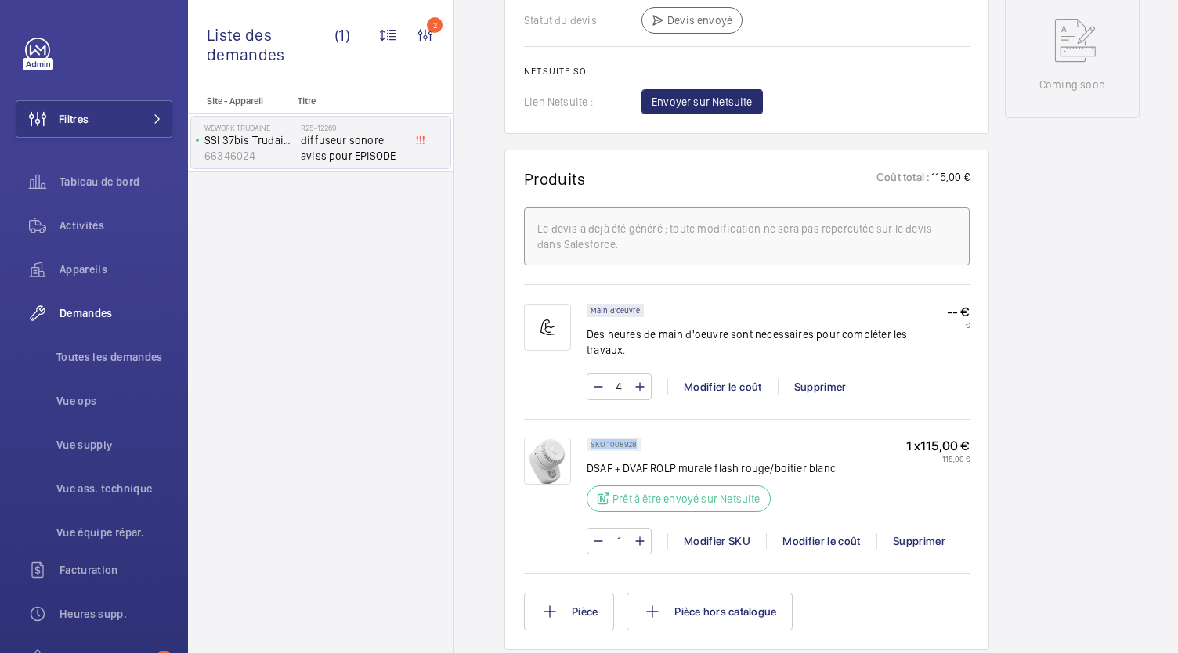
click at [592, 442] on p "SKU 1008928" at bounding box center [614, 444] width 46 height 5
copy p "SKU 1008928"
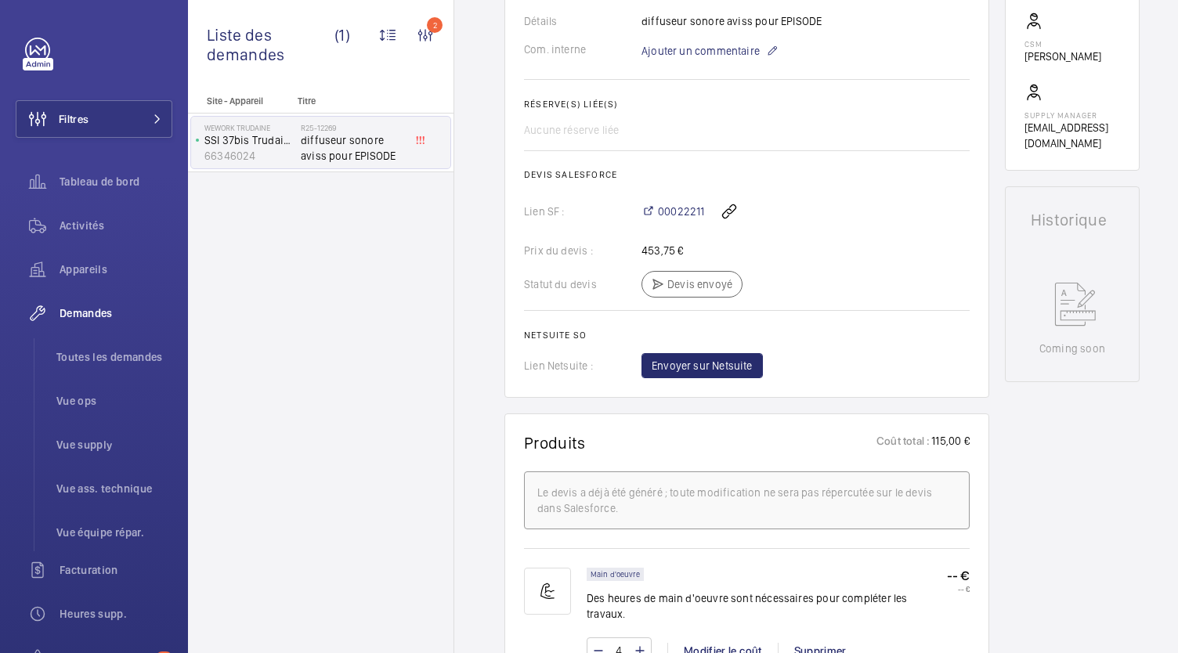
scroll to position [0, 0]
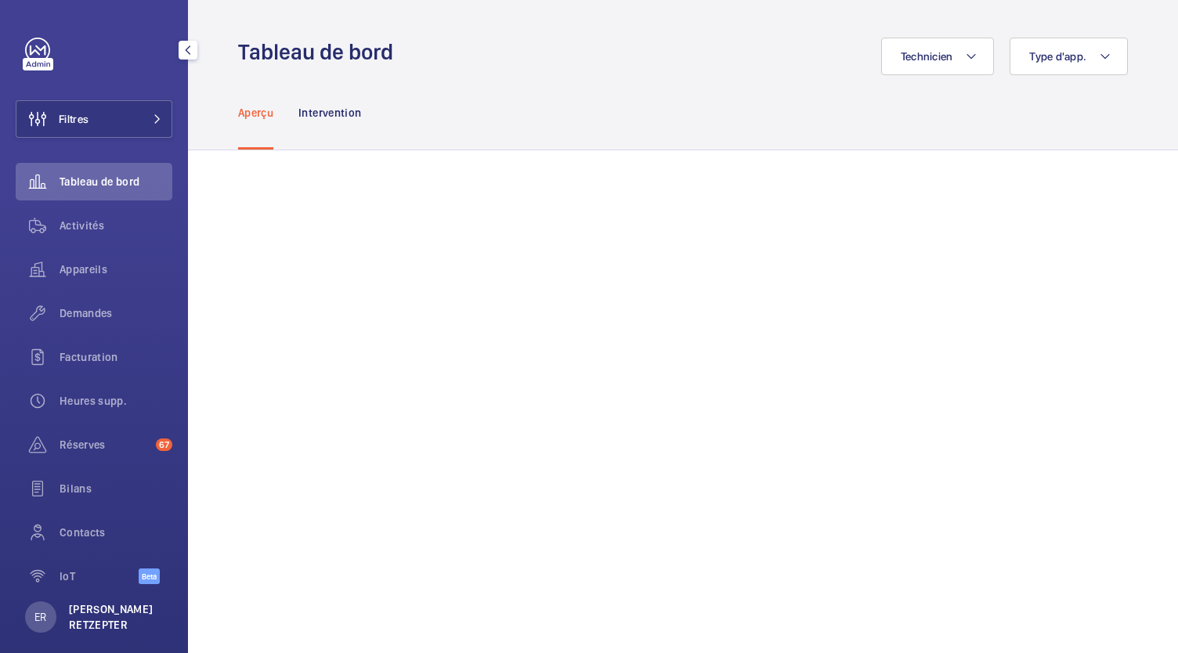
click at [95, 612] on p "[PERSON_NAME] RETZEPTER" at bounding box center [116, 617] width 94 height 31
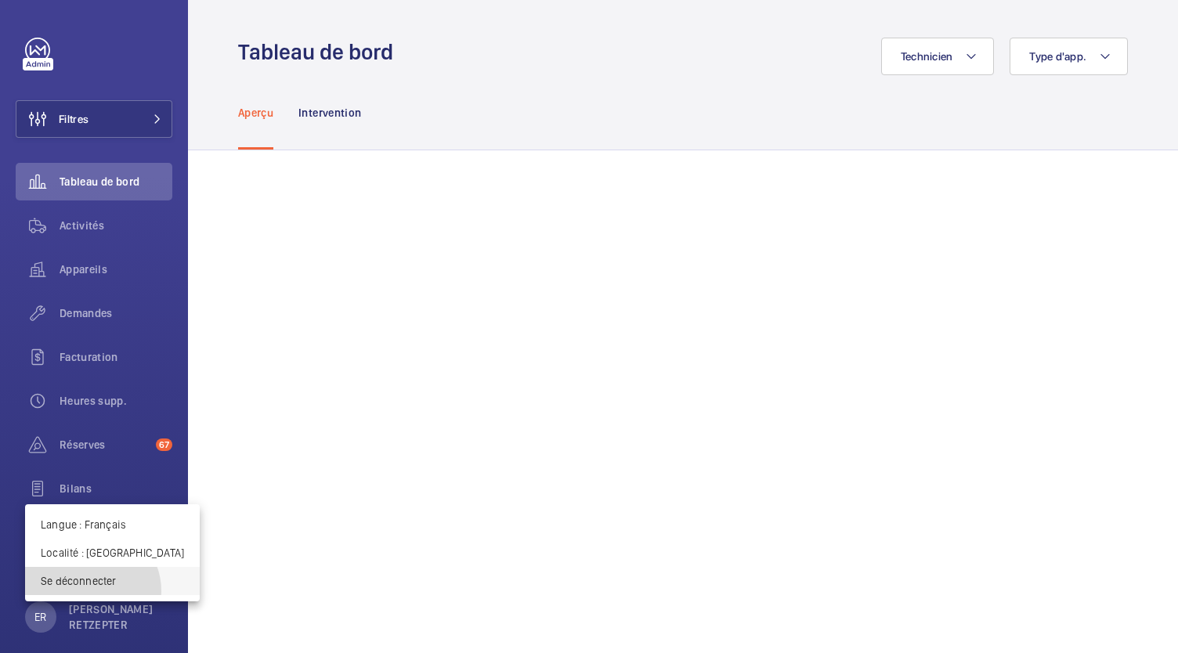
click at [91, 591] on button "Se déconnecter" at bounding box center [112, 581] width 175 height 28
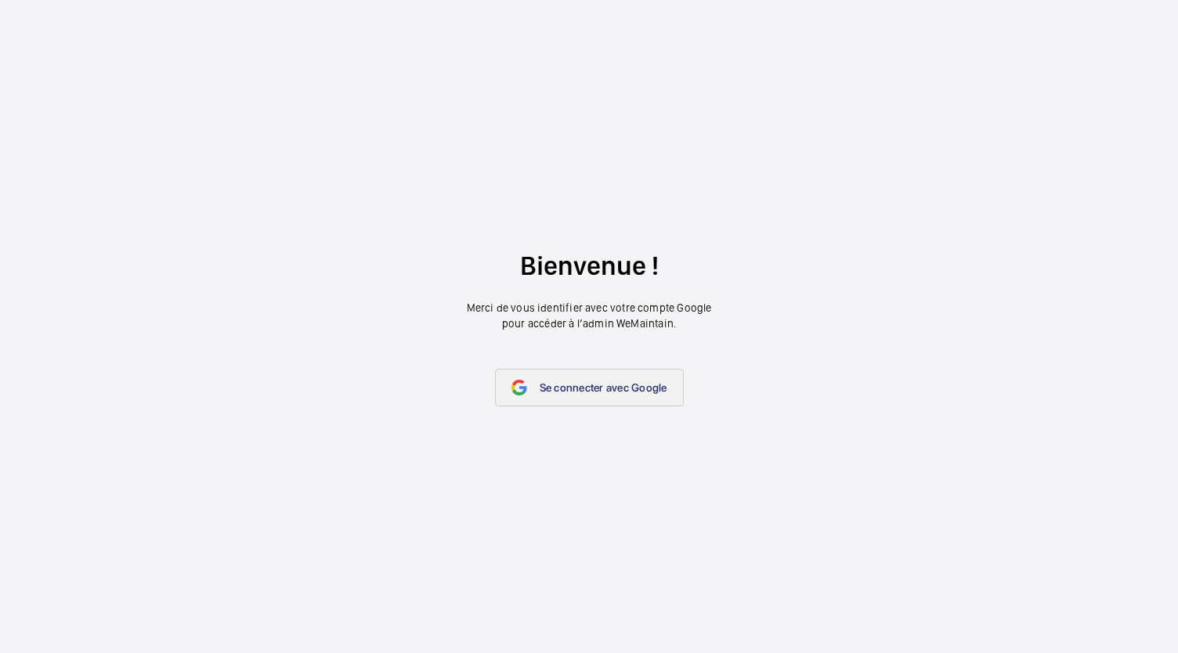
click at [553, 396] on link "Se connecter avec Google" at bounding box center [589, 388] width 189 height 38
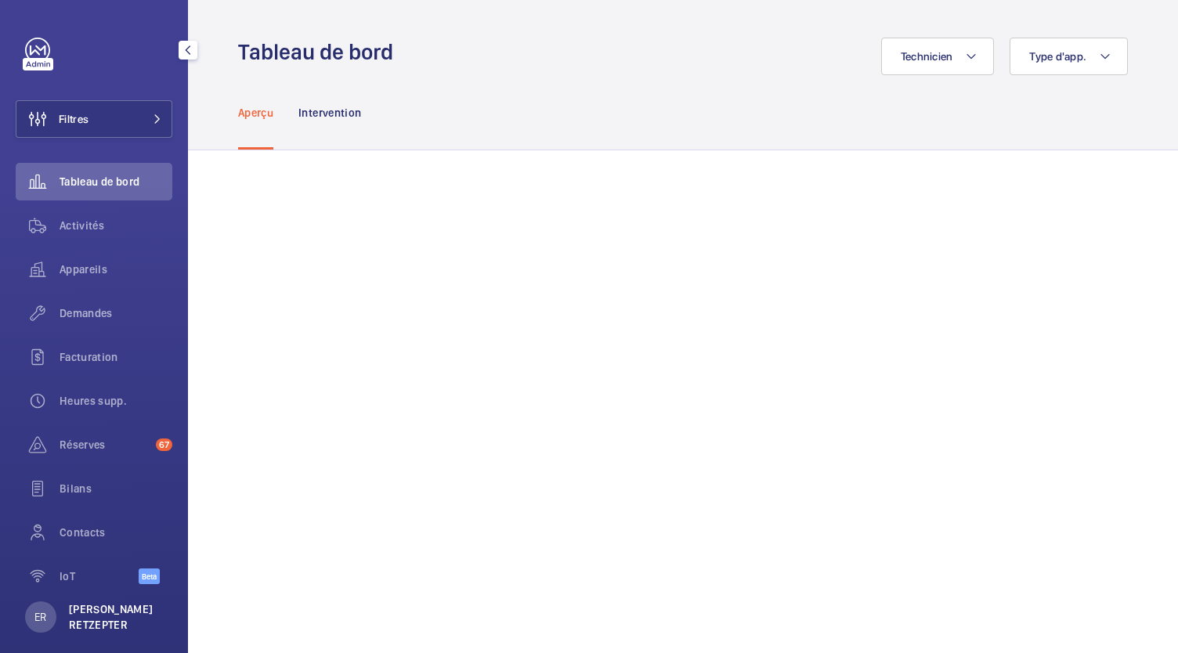
click at [118, 611] on p "[PERSON_NAME] RETZEPTER" at bounding box center [116, 617] width 94 height 31
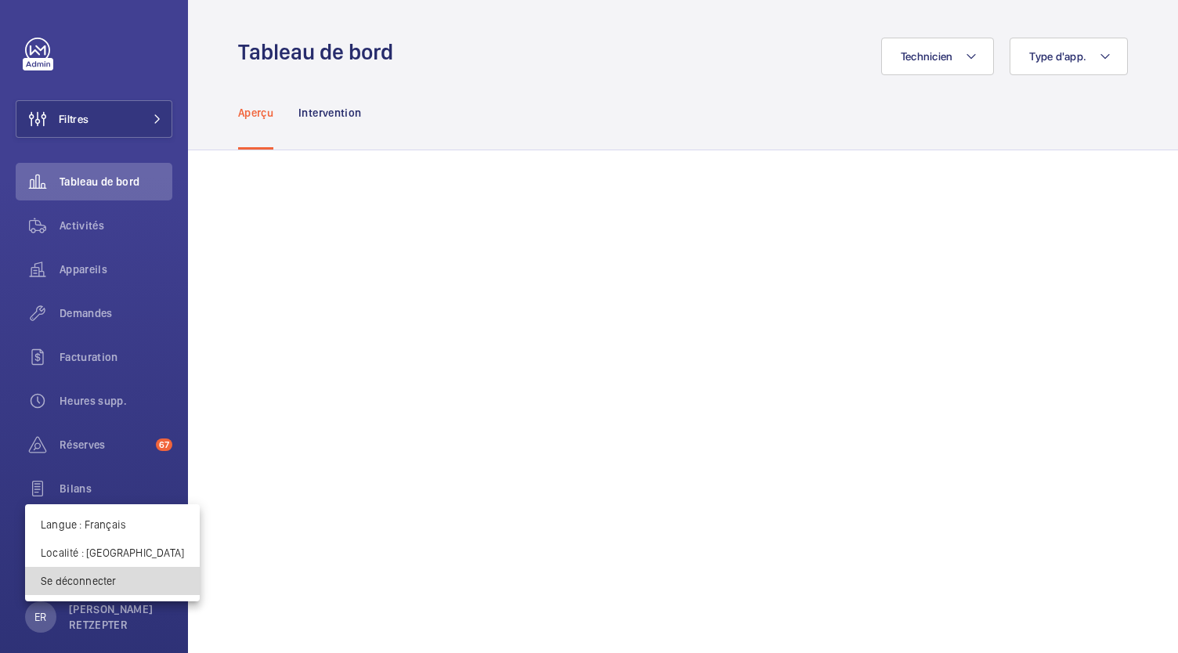
click at [116, 576] on p "Se déconnecter" at bounding box center [112, 581] width 143 height 16
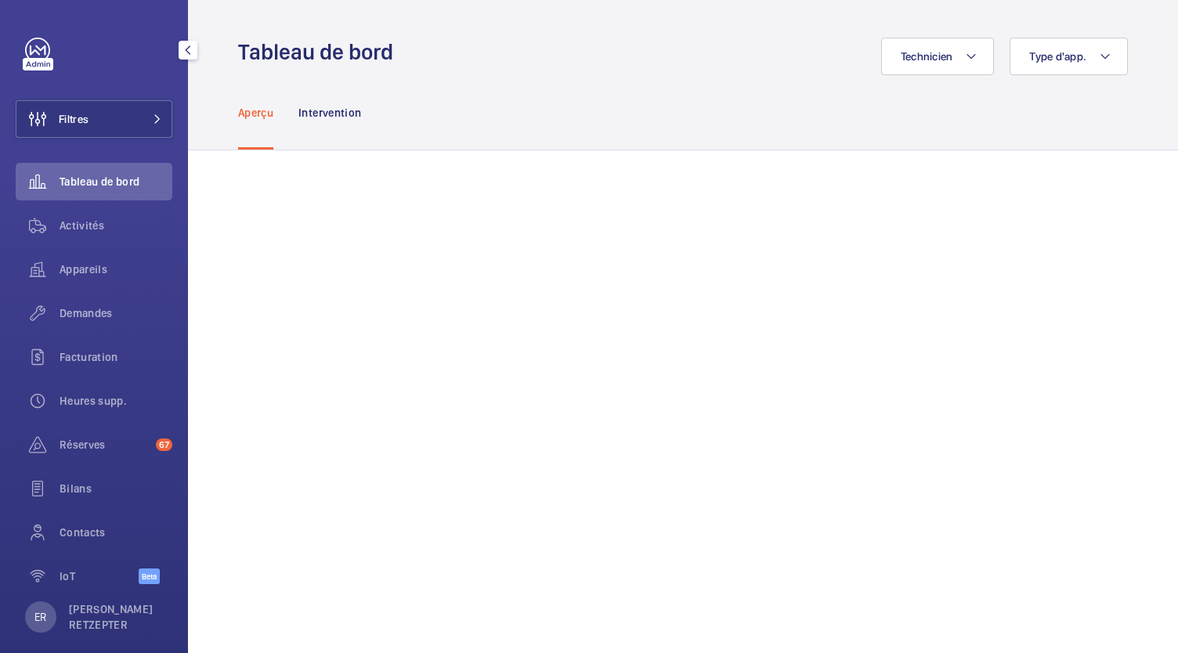
click at [119, 629] on div "[PERSON_NAME] RETZEPTER" at bounding box center [94, 617] width 138 height 31
